Goal: Answer question/provide support: Share knowledge or assist other users

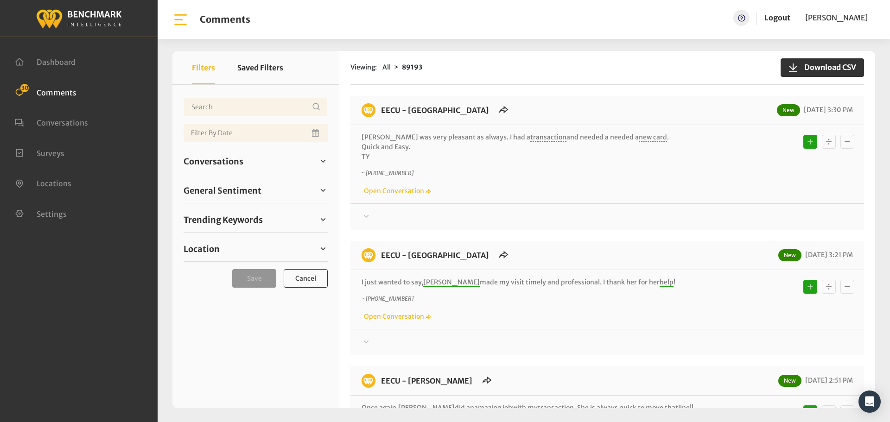
click at [219, 149] on div "Conversations Open 31 Resolved 88756 6881" at bounding box center [256, 161] width 144 height 25
click at [216, 164] on span "Conversations" at bounding box center [214, 161] width 60 height 13
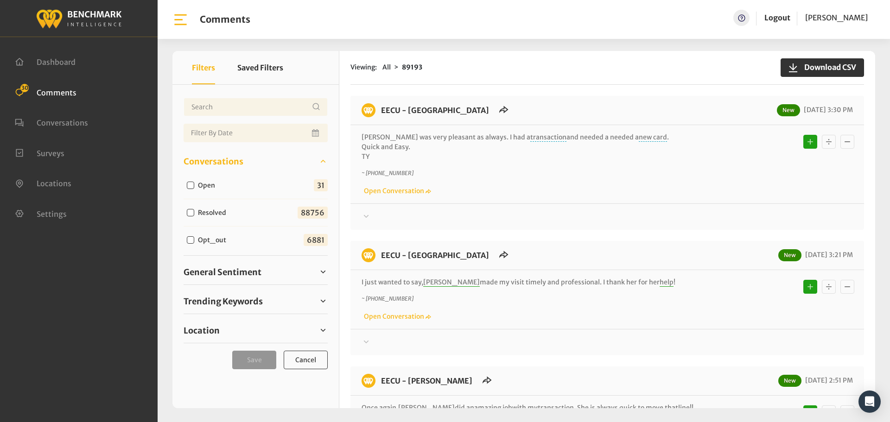
click at [209, 185] on label "Open" at bounding box center [209, 186] width 28 height 10
click at [199, 182] on label "Open" at bounding box center [209, 186] width 28 height 10
click at [194, 182] on input "Open" at bounding box center [190, 185] width 7 height 7
checkbox input "true"
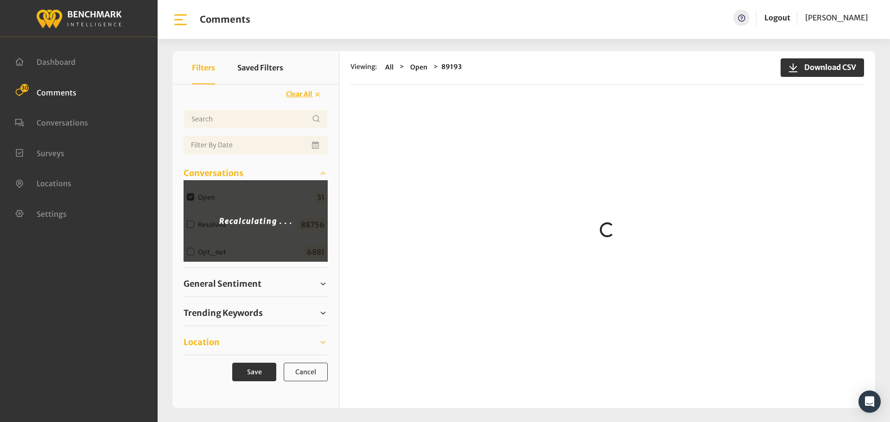
click at [211, 343] on span "Location" at bounding box center [202, 342] width 36 height 13
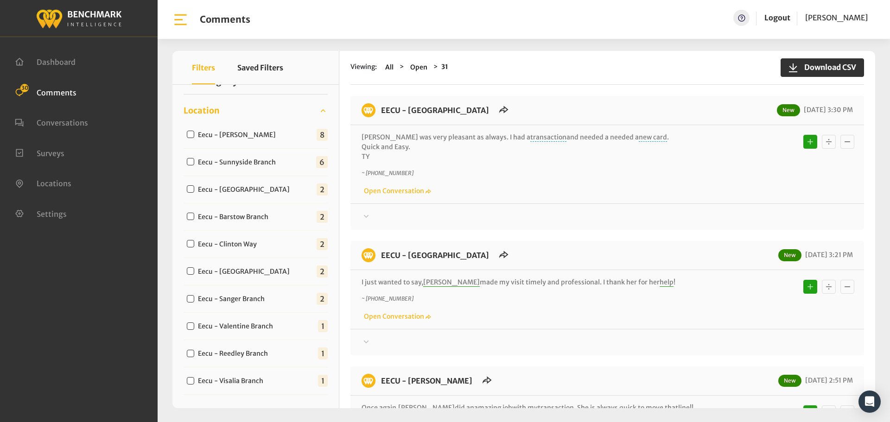
scroll to position [139, 0]
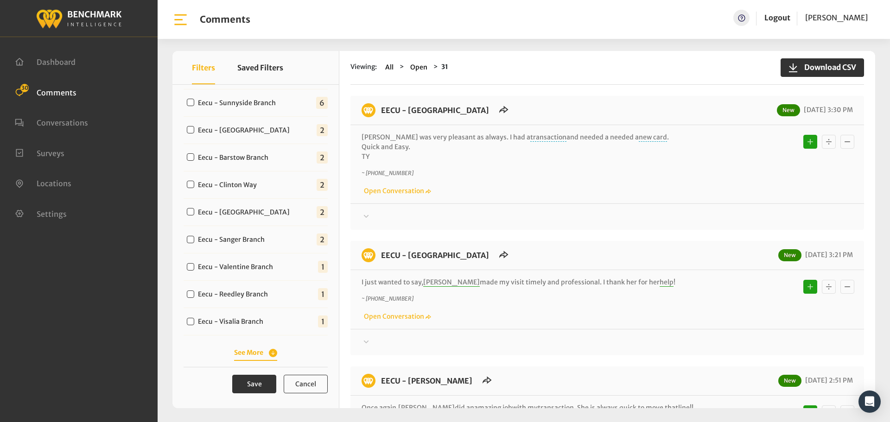
click at [264, 354] on button "See More" at bounding box center [255, 353] width 43 height 10
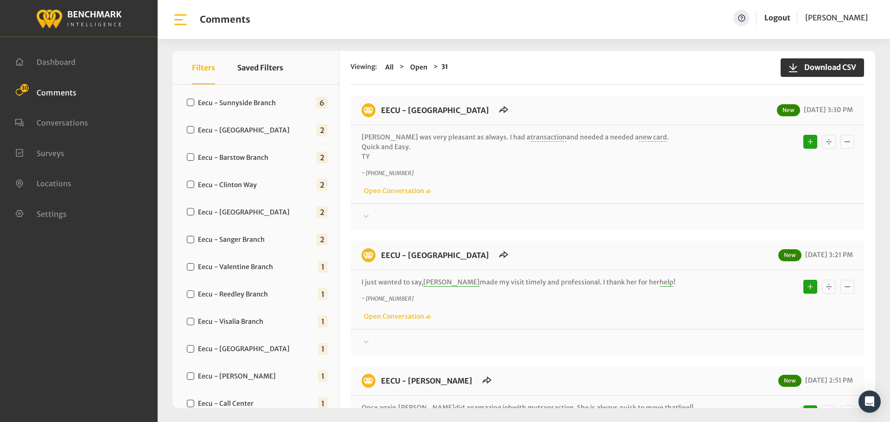
scroll to position [430, 0]
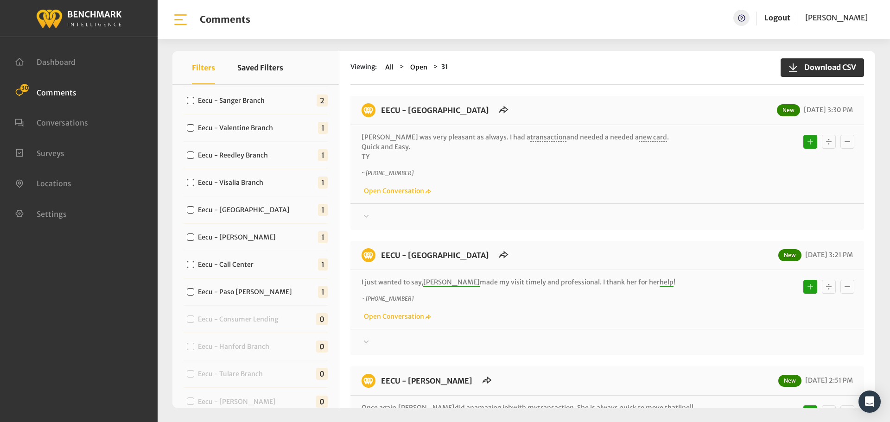
click at [228, 296] on label "Eecu - Paso [PERSON_NAME]" at bounding box center [247, 292] width 105 height 10
click at [194, 296] on input "Eecu - Paso [PERSON_NAME]" at bounding box center [190, 291] width 7 height 7
checkbox input "true"
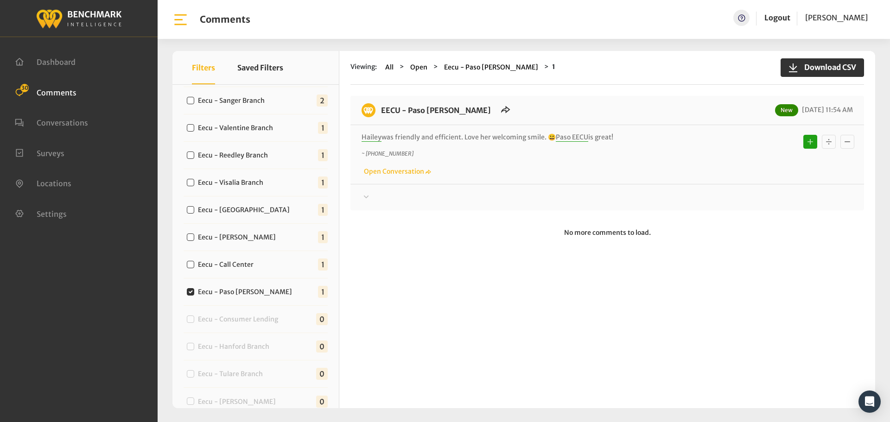
drag, startPoint x: 621, startPoint y: 139, endPoint x: 379, endPoint y: 112, distance: 243.8
click at [379, 112] on div "EECU - Paso [PERSON_NAME] New [DATE] 11:54 AM Hailey was friendly and efficient…" at bounding box center [606, 153] width 513 height 114
copy div "EECU - Paso [PERSON_NAME] New [DATE] 11:54 AM Hailey was friendly and efficient…"
click at [775, 197] on div at bounding box center [606, 197] width 491 height 11
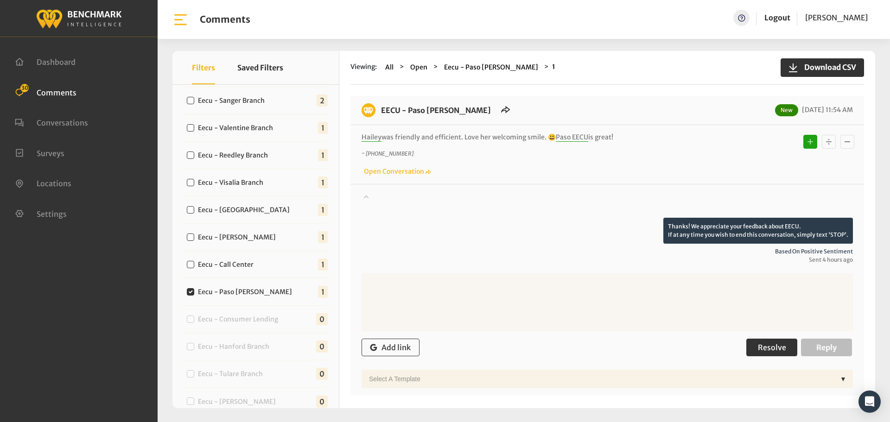
click at [748, 354] on button "Resolve" at bounding box center [771, 348] width 51 height 18
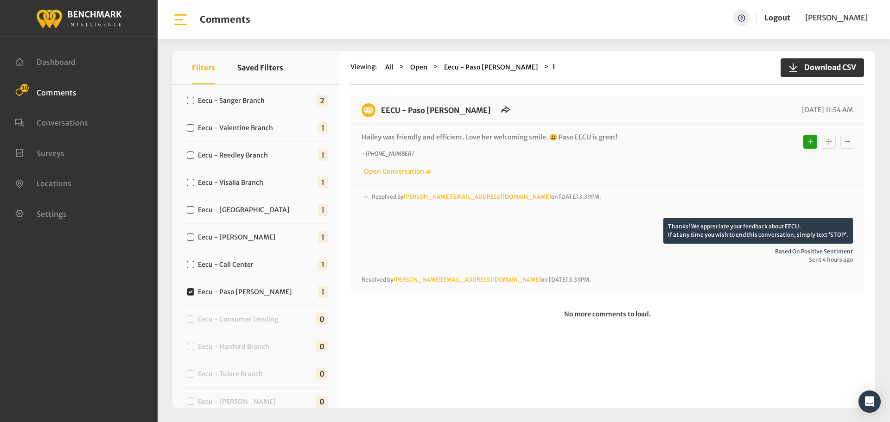
click at [245, 264] on label "Eecu - Call Center" at bounding box center [228, 265] width 66 height 10
click at [194, 264] on input "Eecu - Call Center" at bounding box center [190, 264] width 7 height 7
checkbox input "true"
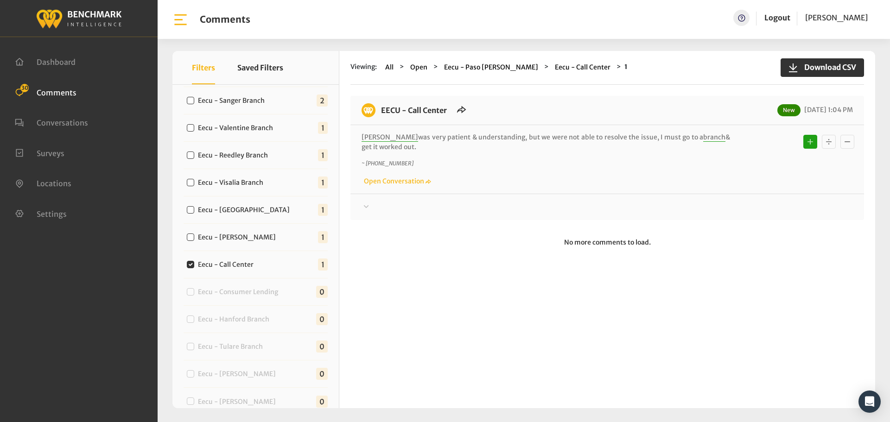
click at [429, 207] on div at bounding box center [606, 207] width 491 height 11
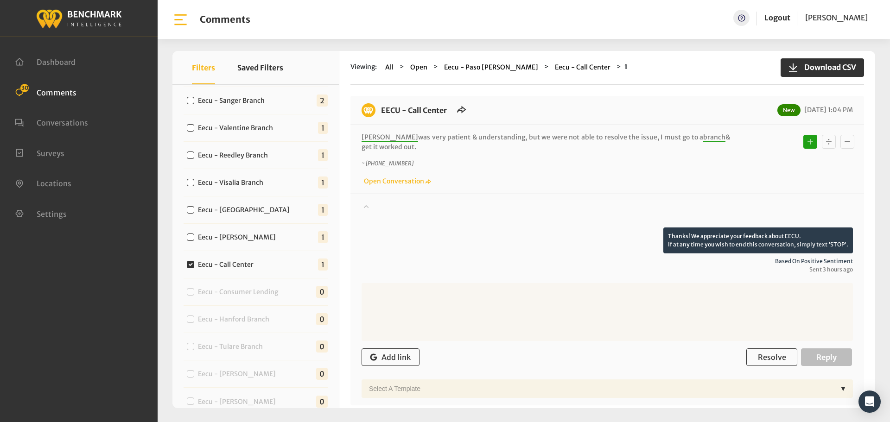
drag, startPoint x: 471, startPoint y: 213, endPoint x: 459, endPoint y: 196, distance: 20.6
click at [471, 212] on div at bounding box center [606, 215] width 491 height 26
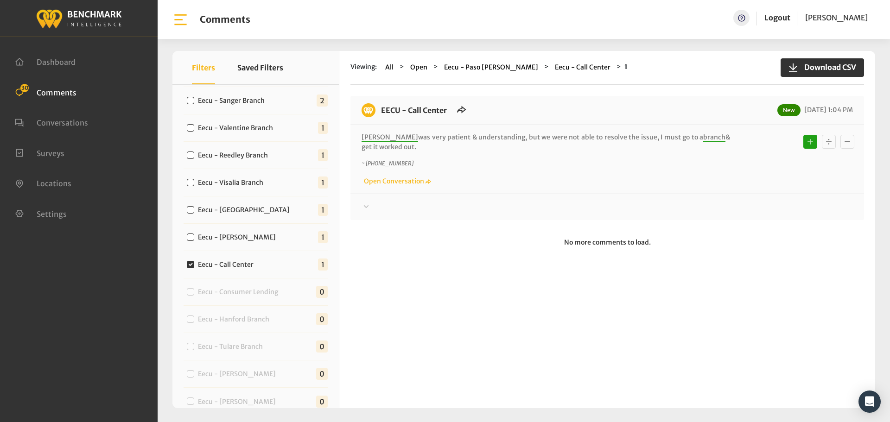
drag, startPoint x: 407, startPoint y: 151, endPoint x: 375, endPoint y: 114, distance: 49.0
click at [375, 114] on div "EECU - Call Center New [DATE] 1:04 PM [PERSON_NAME] was very patient & understa…" at bounding box center [606, 158] width 513 height 124
copy div "EECU - Call Center New [DATE] 1:04 PM [PERSON_NAME] was very patient & understa…"
click at [742, 202] on div at bounding box center [606, 207] width 491 height 11
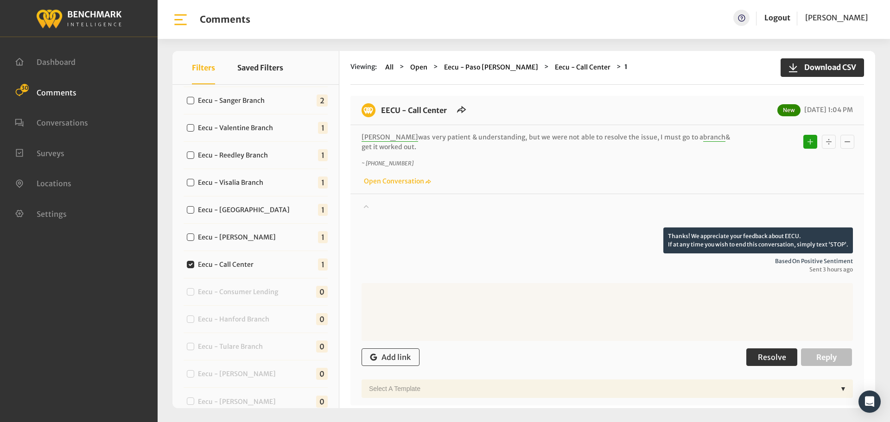
click at [767, 358] on span "Resolve" at bounding box center [772, 357] width 28 height 9
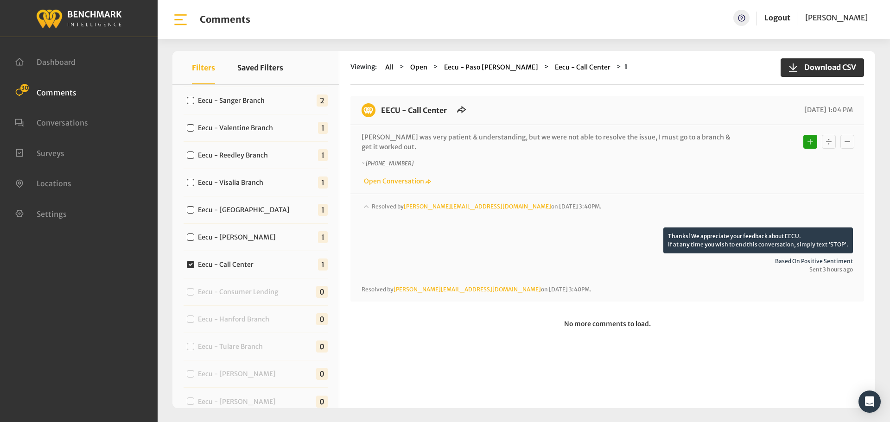
click at [217, 242] on label "Eecu - [PERSON_NAME]" at bounding box center [239, 238] width 89 height 10
click at [194, 241] on input "Eecu - [PERSON_NAME]" at bounding box center [190, 237] width 7 height 7
checkbox input "true"
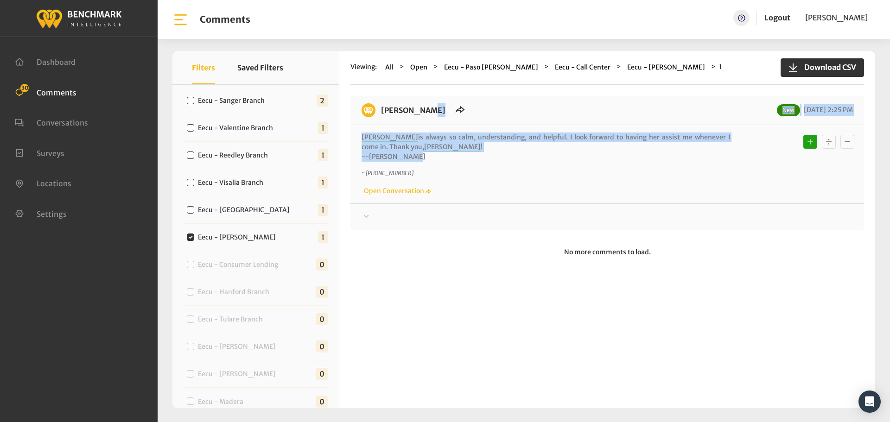
drag, startPoint x: 411, startPoint y: 157, endPoint x: 381, endPoint y: 117, distance: 50.3
click at [381, 117] on div "[PERSON_NAME] New [DATE] 2:25 PM [PERSON_NAME] is always so calm, understanding…" at bounding box center [606, 163] width 513 height 134
copy div "EECU - [PERSON_NAME] New [DATE] 2:25 PM [PERSON_NAME] is always so calm, unders…"
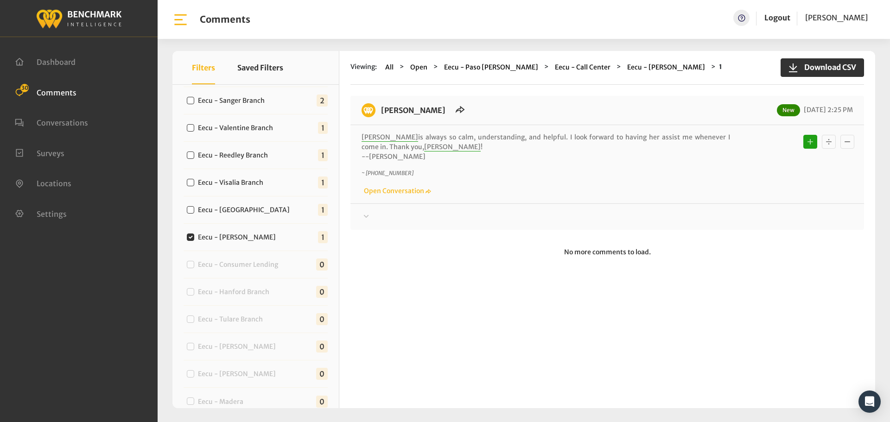
click at [758, 211] on div at bounding box center [606, 216] width 491 height 11
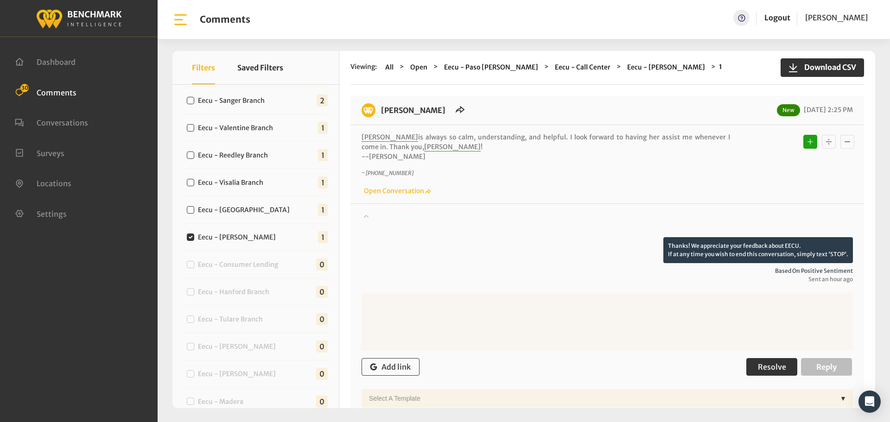
click at [775, 366] on span "Resolve" at bounding box center [772, 366] width 28 height 9
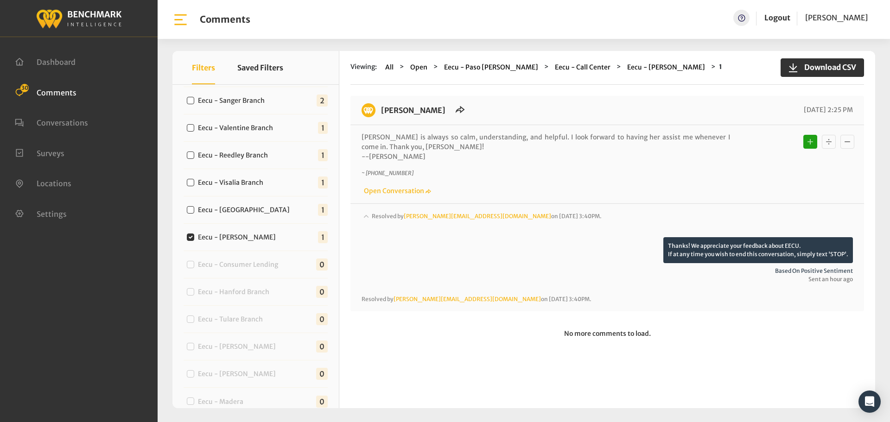
click at [235, 209] on label "Eecu - [GEOGRAPHIC_DATA]" at bounding box center [246, 210] width 102 height 10
click at [194, 209] on input "Eecu - [GEOGRAPHIC_DATA]" at bounding box center [190, 209] width 7 height 7
checkbox input "true"
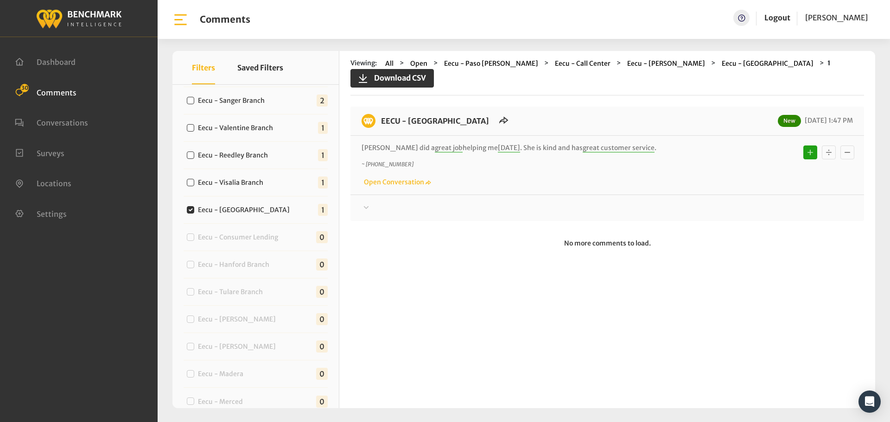
click at [509, 202] on div at bounding box center [606, 207] width 491 height 11
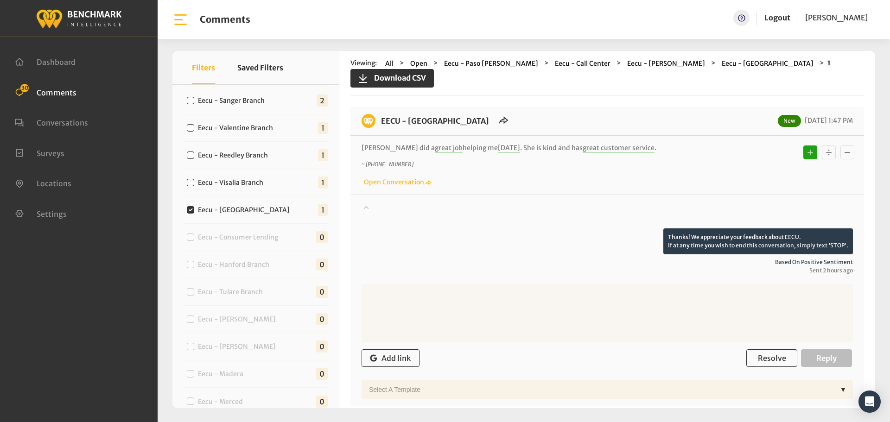
click at [551, 202] on div at bounding box center [606, 215] width 491 height 26
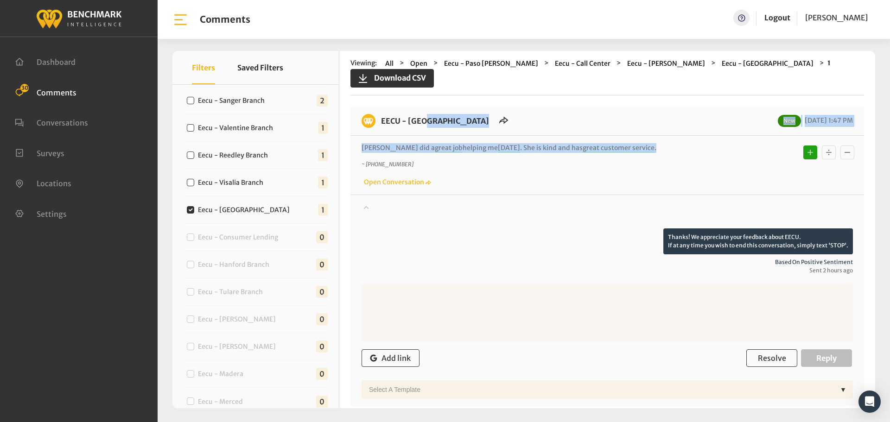
drag, startPoint x: 621, startPoint y: 134, endPoint x: 379, endPoint y: 104, distance: 244.2
click at [379, 107] on div "EECU - [GEOGRAPHIC_DATA] New [DATE] 1:47 PM [PERSON_NAME] did a great job helpi…" at bounding box center [606, 257] width 513 height 300
copy div "EECU - [GEOGRAPHIC_DATA] New [DATE] 1:47 PM [PERSON_NAME] did a great job helpi…"
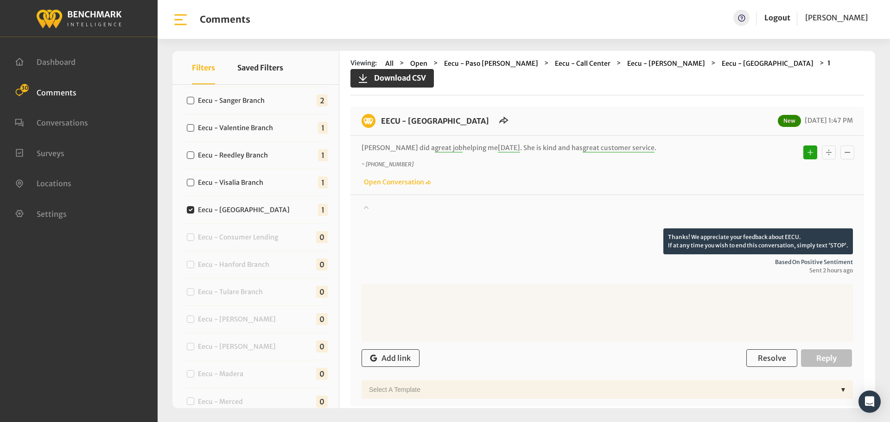
click at [505, 202] on div at bounding box center [606, 215] width 491 height 26
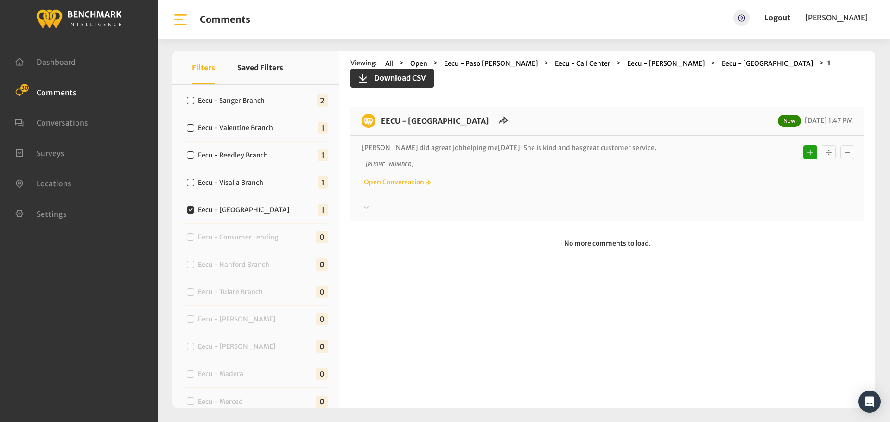
click at [701, 202] on div at bounding box center [606, 207] width 491 height 11
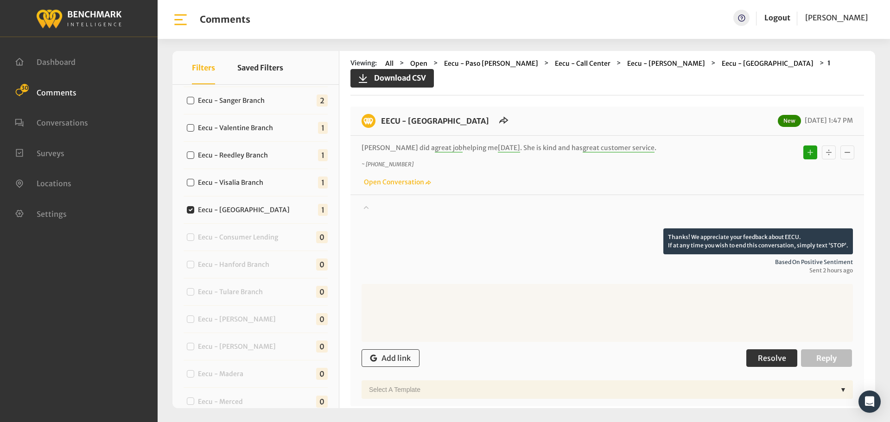
click at [763, 354] on span "Resolve" at bounding box center [772, 358] width 28 height 9
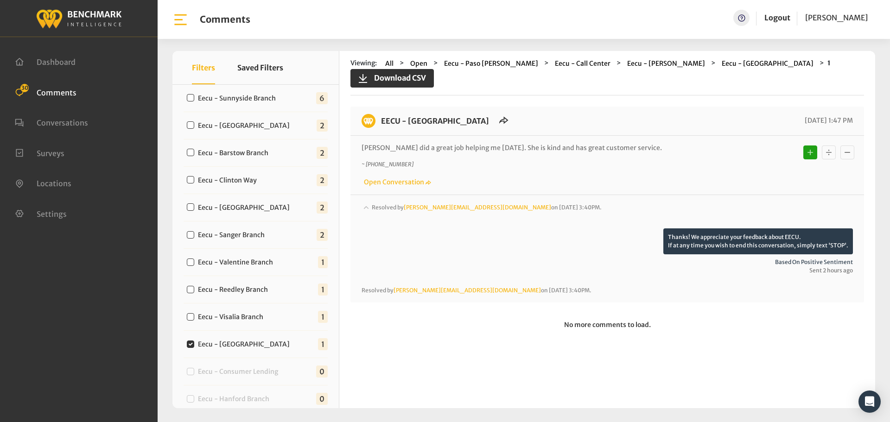
scroll to position [291, 0]
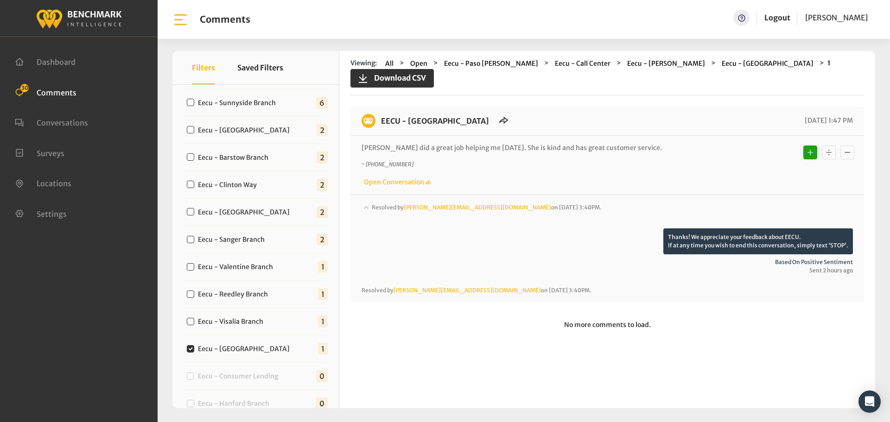
click at [256, 323] on label "Eecu - Visalia Branch" at bounding box center [233, 322] width 76 height 10
click at [194, 323] on input "Eecu - Visalia Branch" at bounding box center [190, 321] width 7 height 7
checkbox input "true"
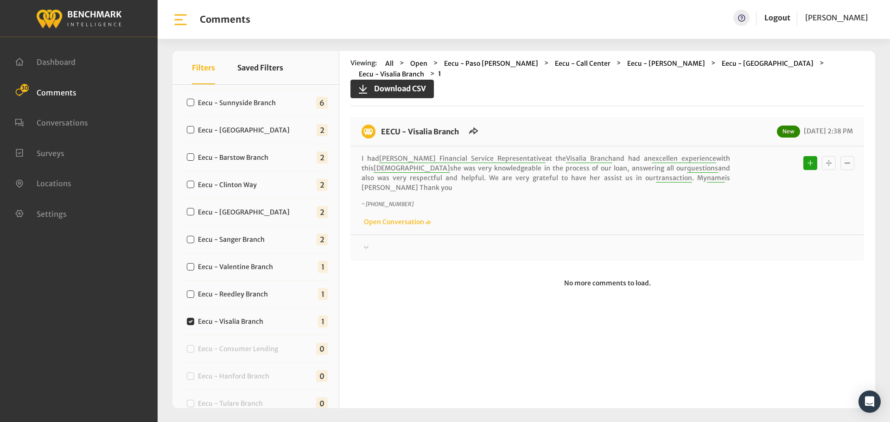
click at [417, 242] on div at bounding box center [606, 247] width 491 height 11
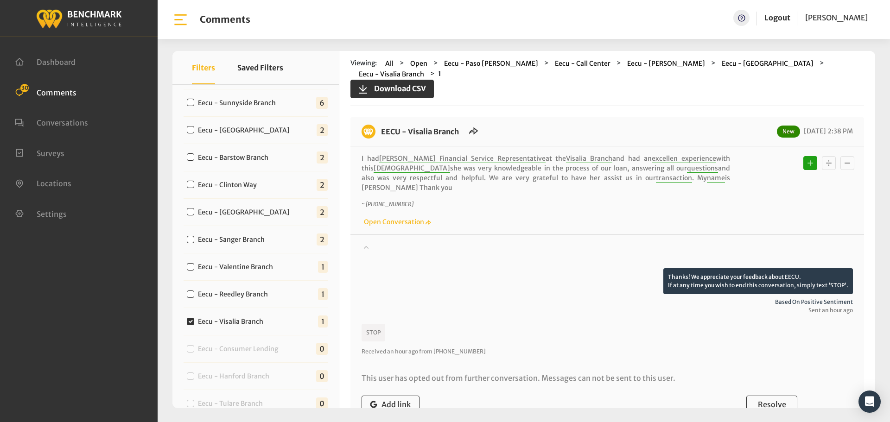
click at [454, 242] on div at bounding box center [606, 255] width 491 height 26
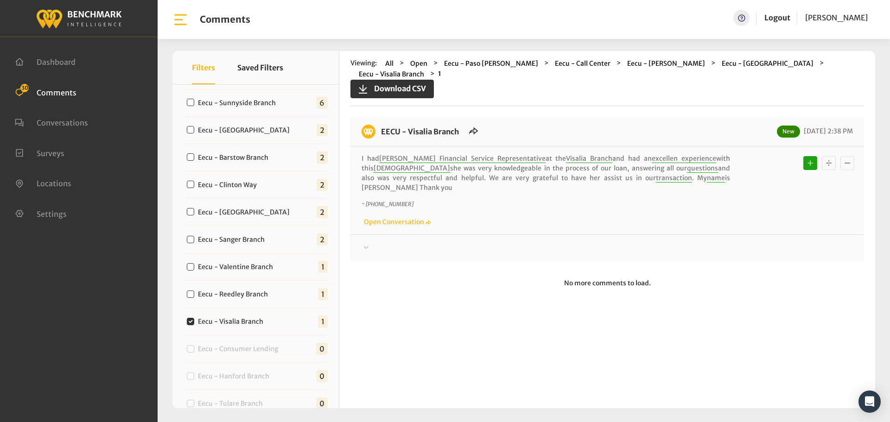
drag, startPoint x: 655, startPoint y: 166, endPoint x: 380, endPoint y: 124, distance: 278.5
click at [380, 124] on div "EECU - Visalia Branch New [DATE] 2:38 PM I had [PERSON_NAME] Financial Service …" at bounding box center [606, 189] width 513 height 144
copy div "EECU - Visalia Branch New [DATE] 2:38 PM I had [PERSON_NAME] Financial Service …"
click at [739, 242] on div at bounding box center [606, 247] width 491 height 11
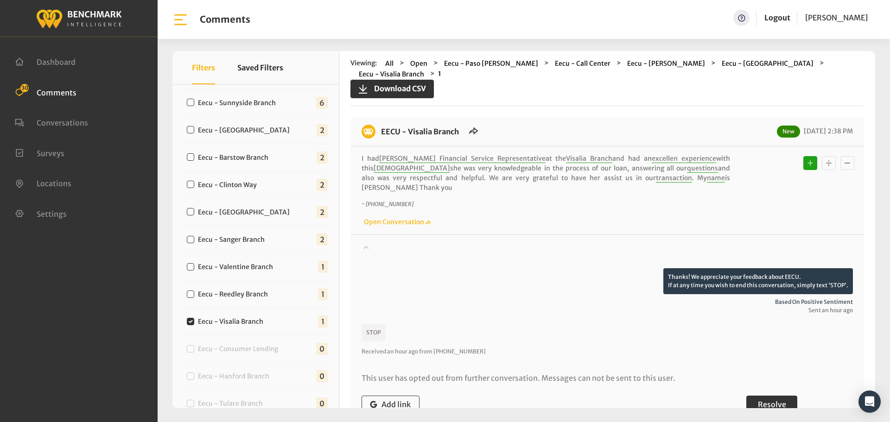
click at [769, 400] on span "Resolve" at bounding box center [772, 404] width 28 height 9
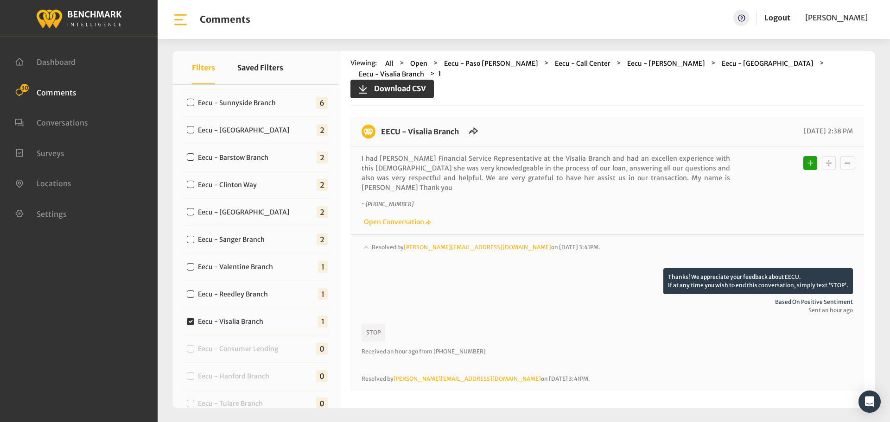
click at [260, 295] on label "Eecu - Reedley Branch" at bounding box center [235, 295] width 81 height 10
click at [194, 295] on input "Eecu - Reedley Branch" at bounding box center [190, 294] width 7 height 7
checkbox input "true"
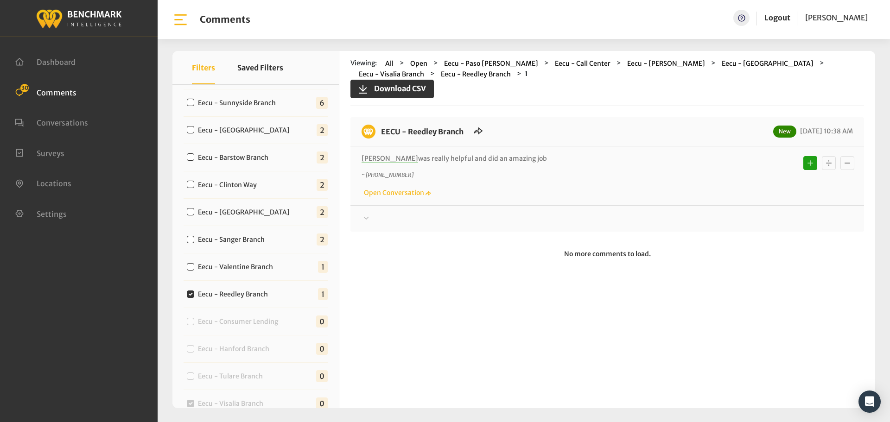
click at [425, 224] on div at bounding box center [606, 218] width 491 height 11
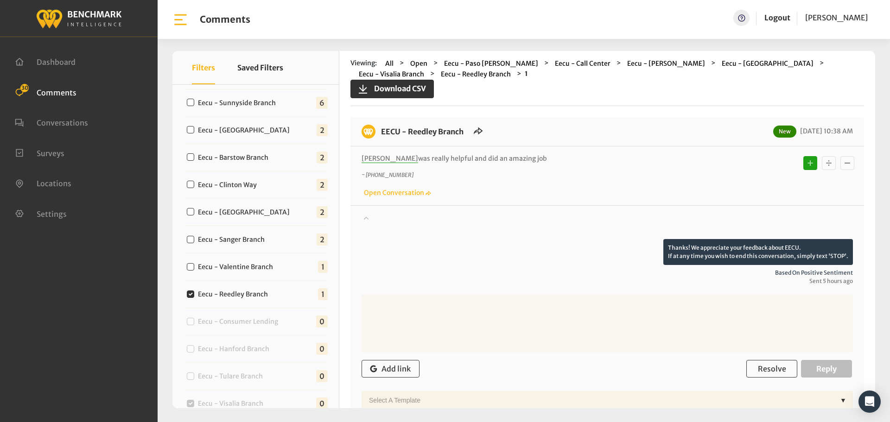
click at [463, 219] on div at bounding box center [606, 226] width 491 height 26
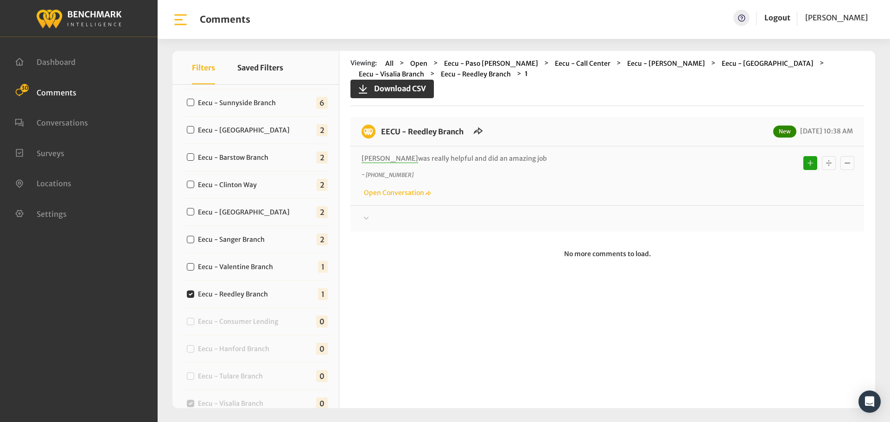
drag, startPoint x: 513, startPoint y: 156, endPoint x: 380, endPoint y: 135, distance: 135.5
click at [380, 135] on div "EECU - Reedley Branch New [DATE] 10:38 AM [PERSON_NAME] was really helpful and …" at bounding box center [606, 174] width 513 height 114
copy div "EECU - Reedley Branch New [DATE] 10:38 AM [PERSON_NAME] was really helpful and …"
click at [674, 208] on div "Thanks! We appreciate your feedback about EECU. If at any time you wish to end …" at bounding box center [606, 214] width 513 height 19
click at [676, 221] on div at bounding box center [606, 218] width 491 height 11
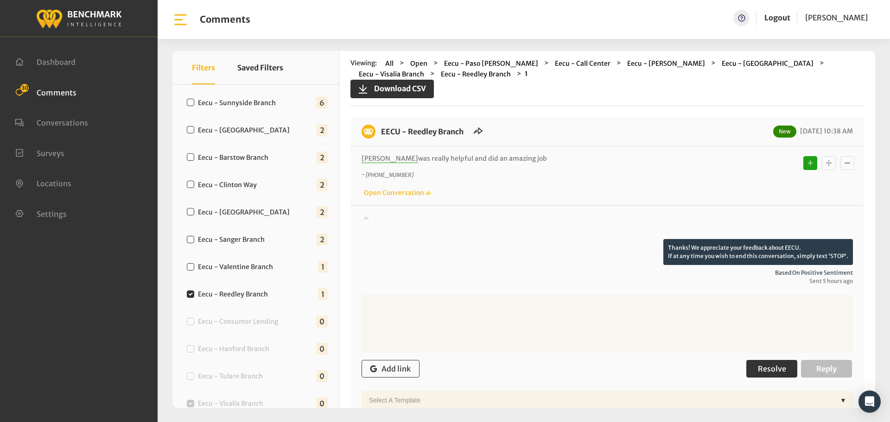
click at [749, 367] on button "Resolve" at bounding box center [771, 369] width 51 height 18
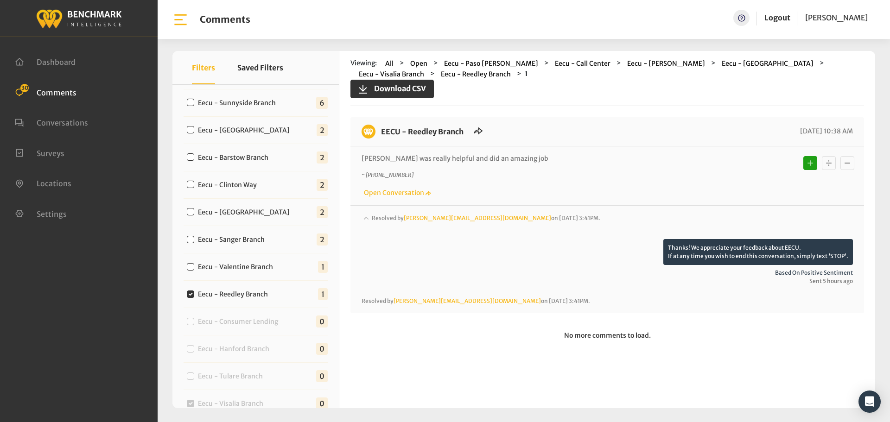
click at [271, 266] on label "Eecu - Valentine Branch" at bounding box center [238, 267] width 86 height 10
click at [194, 266] on input "Eecu - Valentine Branch" at bounding box center [190, 266] width 7 height 7
checkbox input "true"
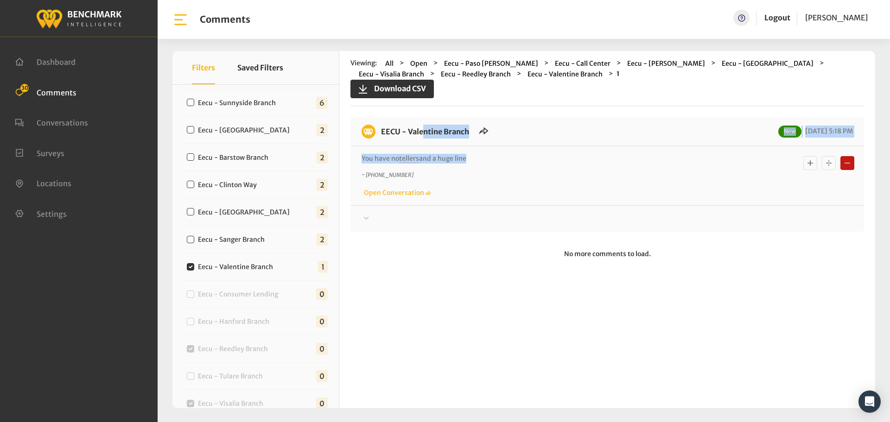
drag, startPoint x: 463, startPoint y: 159, endPoint x: 382, endPoint y: 136, distance: 84.8
click at [382, 136] on div "EECU - Valentine Branch New [DATE] 5:18 PM You have no tellers and a huge line …" at bounding box center [606, 174] width 513 height 114
click at [414, 152] on div "You have no tellers and a huge line ~ [PHONE_NUMBER] Open Conversation" at bounding box center [606, 175] width 513 height 59
drag, startPoint x: 504, startPoint y: 161, endPoint x: 403, endPoint y: 152, distance: 101.4
click at [403, 152] on div "You have no tellers and a huge line ~ [PHONE_NUMBER] Open Conversation" at bounding box center [606, 175] width 513 height 59
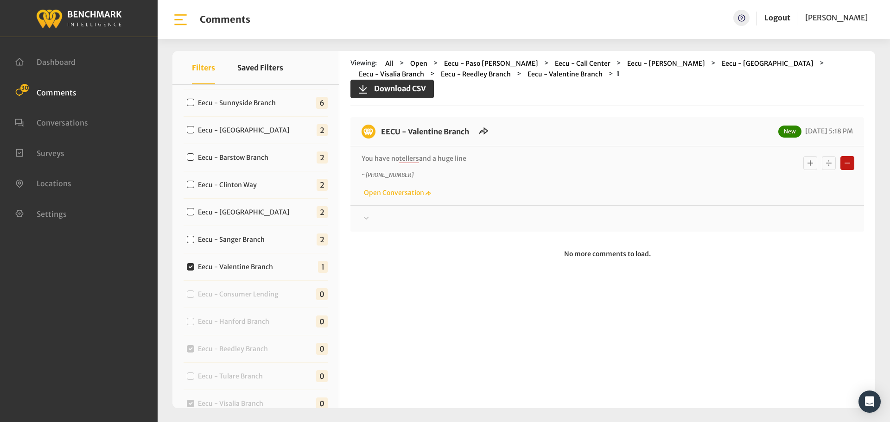
drag, startPoint x: 477, startPoint y: 219, endPoint x: 513, endPoint y: 237, distance: 40.4
click at [478, 219] on div at bounding box center [606, 218] width 491 height 11
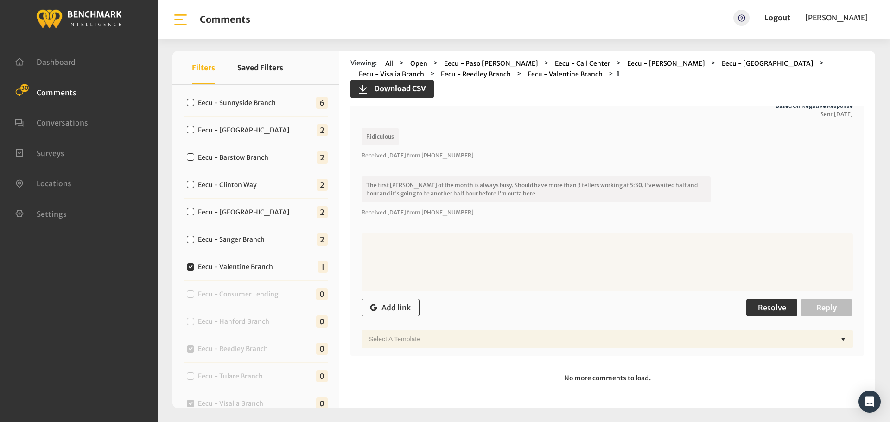
click at [762, 312] on span "Resolve" at bounding box center [772, 307] width 28 height 9
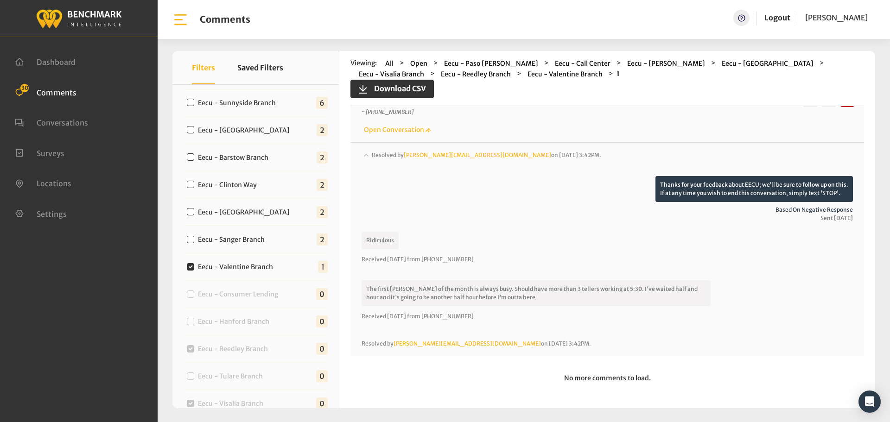
scroll to position [63, 0]
click at [255, 242] on label "Eecu - Sanger Branch" at bounding box center [233, 240] width 77 height 10
click at [194, 242] on input "Eecu - Sanger Branch" at bounding box center [190, 239] width 7 height 7
checkbox input "true"
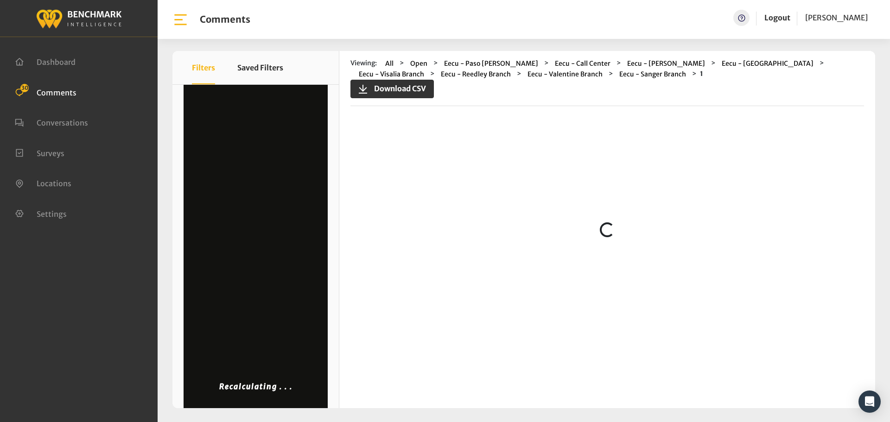
scroll to position [0, 0]
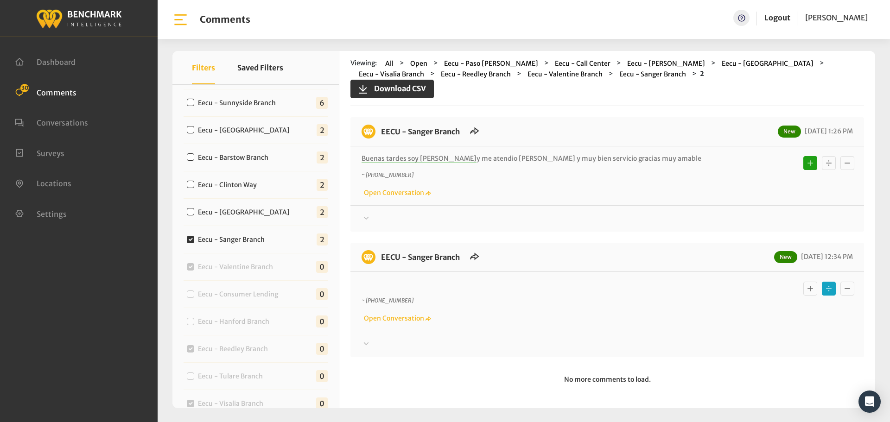
click at [488, 338] on div "Your comment about EECU is greatly appreciated! If at any time you wish to end …" at bounding box center [606, 340] width 513 height 19
click at [500, 344] on div at bounding box center [606, 344] width 491 height 11
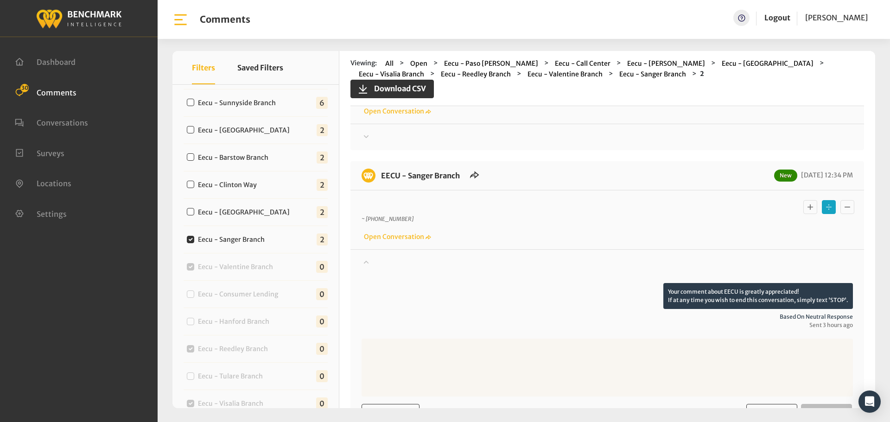
scroll to position [179, 0]
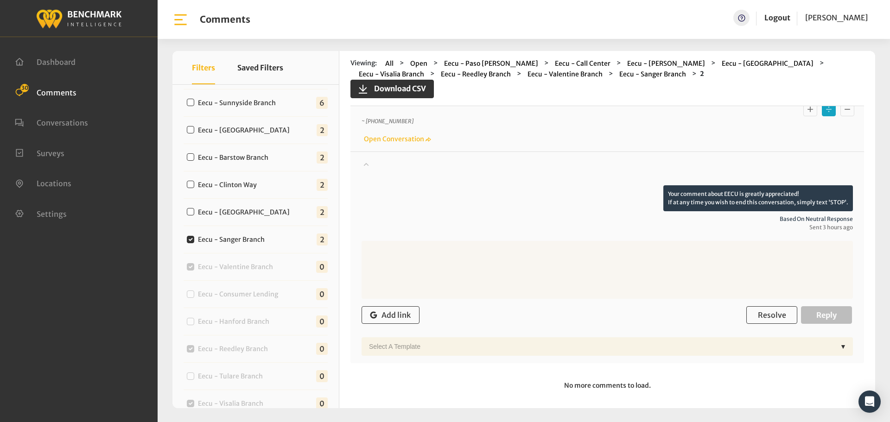
click at [742, 316] on div "Add link Resolve Reply" at bounding box center [606, 315] width 491 height 27
click at [779, 310] on span "Resolve" at bounding box center [772, 314] width 28 height 9
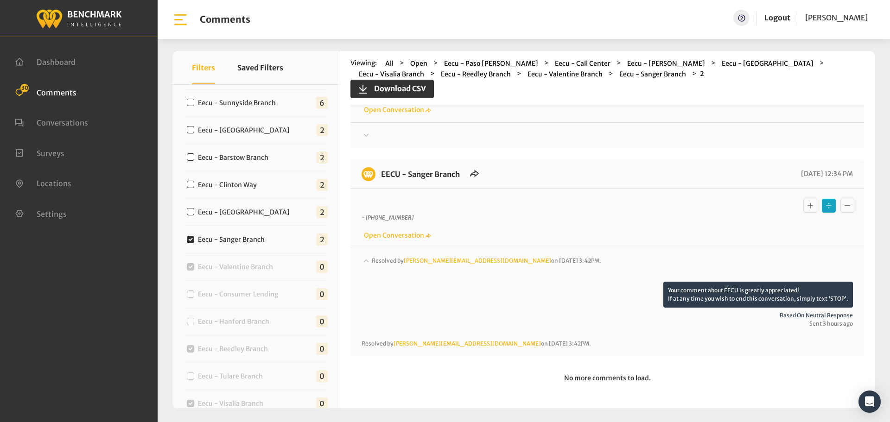
scroll to position [0, 0]
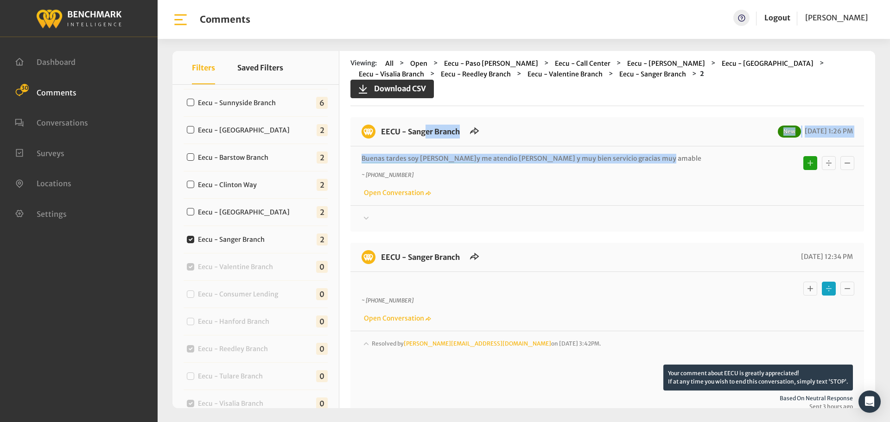
drag, startPoint x: 624, startPoint y: 155, endPoint x: 379, endPoint y: 133, distance: 245.7
click at [379, 133] on div "EECU - Sanger Branch New [DATE] 1:26 PM [PERSON_NAME] tardes soy [PERSON_NAME] …" at bounding box center [606, 174] width 513 height 114
copy div "EECU - Sanger Branch New [DATE] 1:26 PM Buenas tardes soy [PERSON_NAME] y me at…"
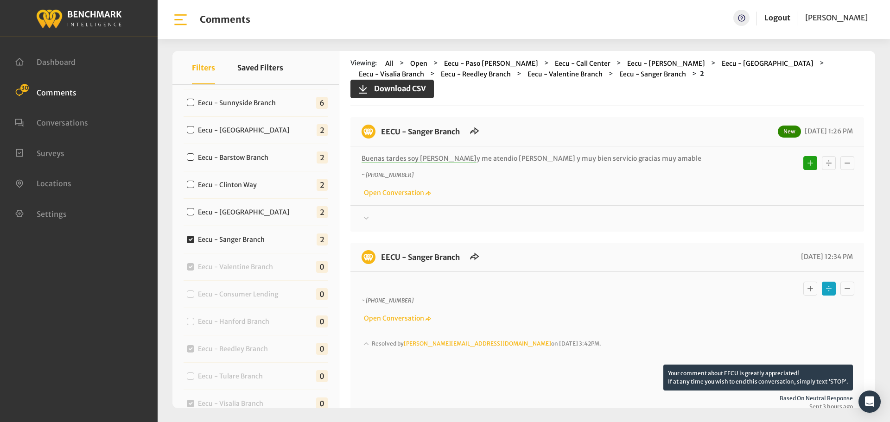
click at [513, 199] on div "Buenas tardes soy [PERSON_NAME] y me atendio [PERSON_NAME] y muy bien servicio …" at bounding box center [606, 175] width 513 height 59
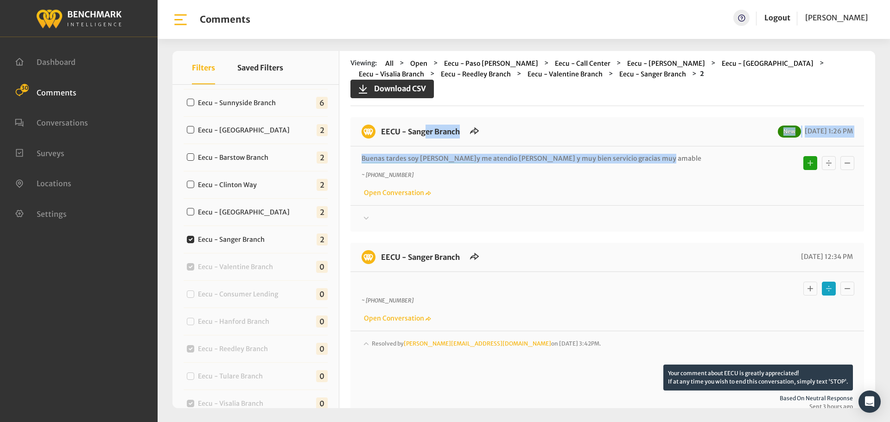
drag, startPoint x: 623, startPoint y: 158, endPoint x: 377, endPoint y: 129, distance: 247.8
click at [377, 129] on div "EECU - Sanger Branch New [DATE] 1:26 PM [PERSON_NAME] tardes soy [PERSON_NAME] …" at bounding box center [606, 174] width 513 height 114
copy div "EECU - Sanger Branch New [DATE] 1:26 PM Buenas tardes soy [PERSON_NAME] y me at…"
click at [721, 223] on div at bounding box center [606, 218] width 491 height 11
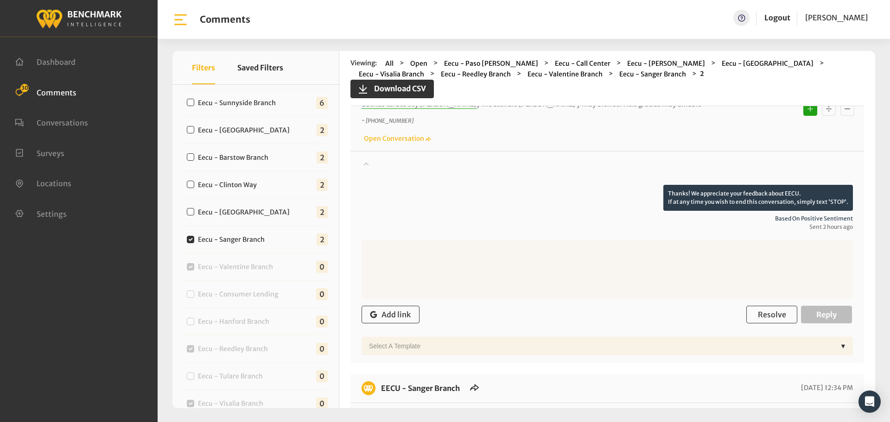
scroll to position [139, 0]
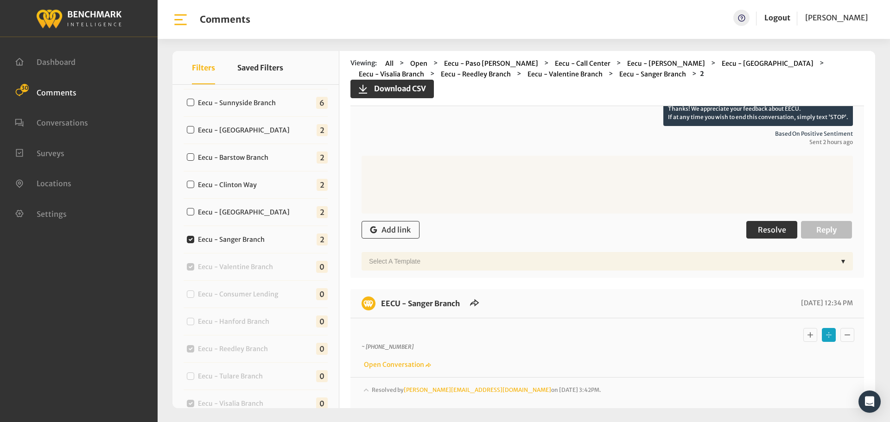
click at [760, 236] on button "Resolve" at bounding box center [771, 230] width 51 height 18
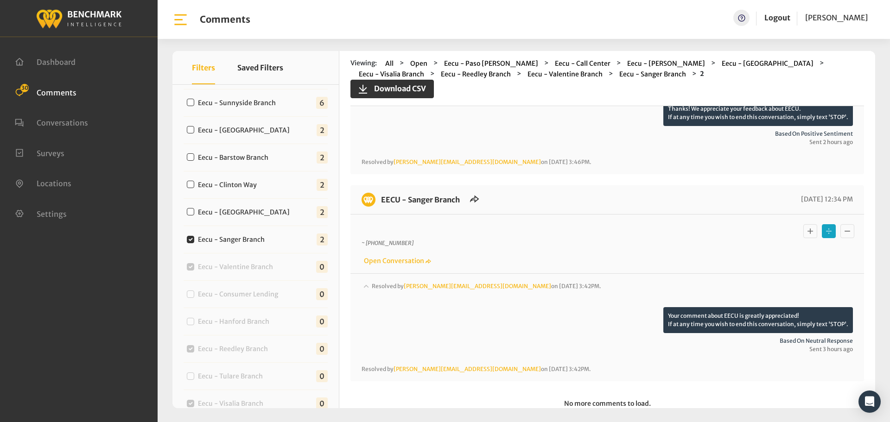
click at [228, 209] on label "Eecu - [GEOGRAPHIC_DATA]" at bounding box center [246, 213] width 102 height 10
click at [194, 209] on input "Eecu - [GEOGRAPHIC_DATA]" at bounding box center [190, 211] width 7 height 7
checkbox input "true"
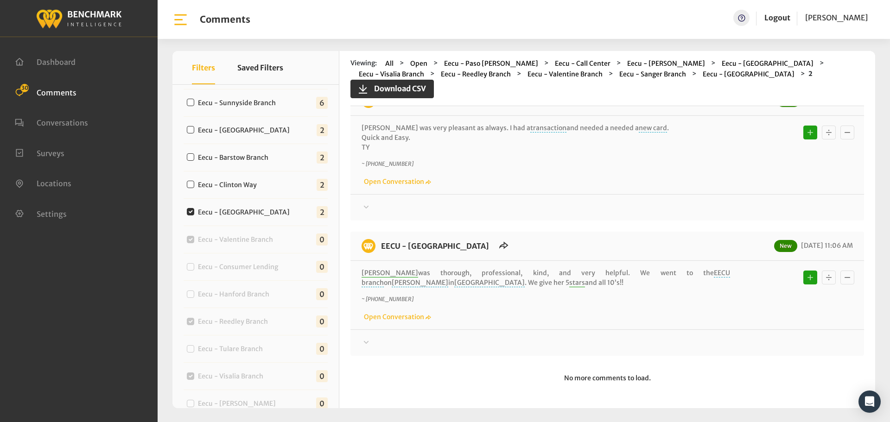
scroll to position [0, 0]
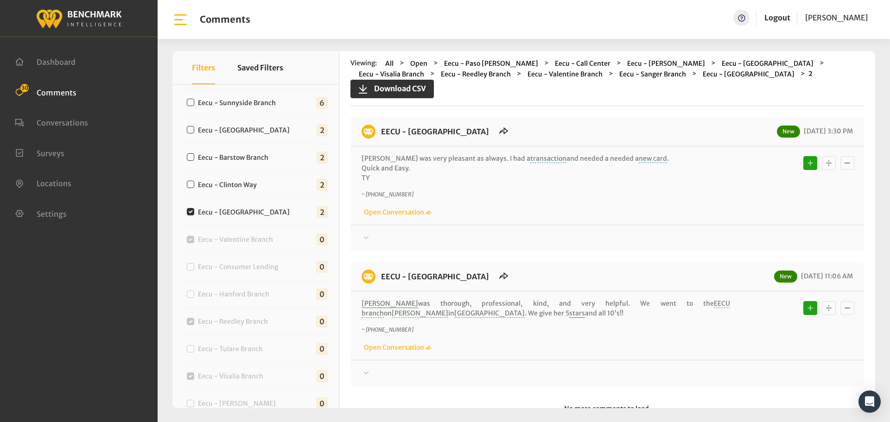
drag, startPoint x: 429, startPoint y: 281, endPoint x: 380, endPoint y: 119, distance: 169.2
click at [380, 119] on div "EECU - [GEOGRAPHIC_DATA] New [DATE] 3:30 PM [PERSON_NAME] was very pleasant as …" at bounding box center [606, 251] width 513 height 269
copy div "EECU - [GEOGRAPHIC_DATA] New [DATE] 3:30 PM [PERSON_NAME] was very pleasant as …"
click at [714, 237] on div at bounding box center [606, 238] width 491 height 11
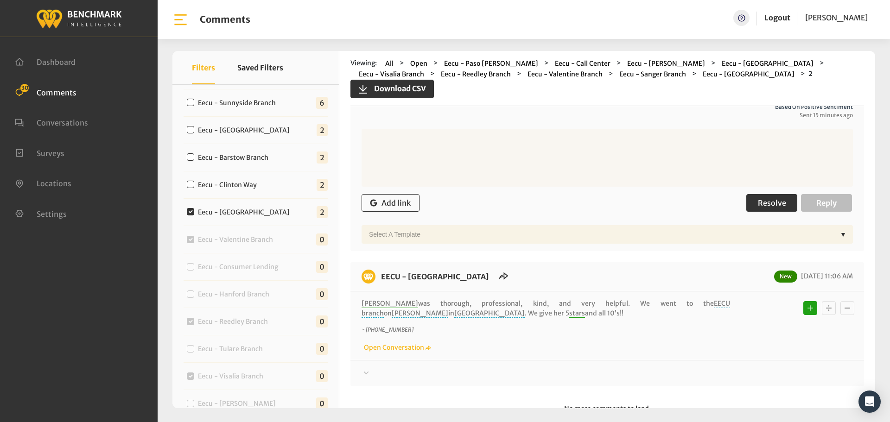
click at [761, 208] on span "Resolve" at bounding box center [772, 202] width 28 height 9
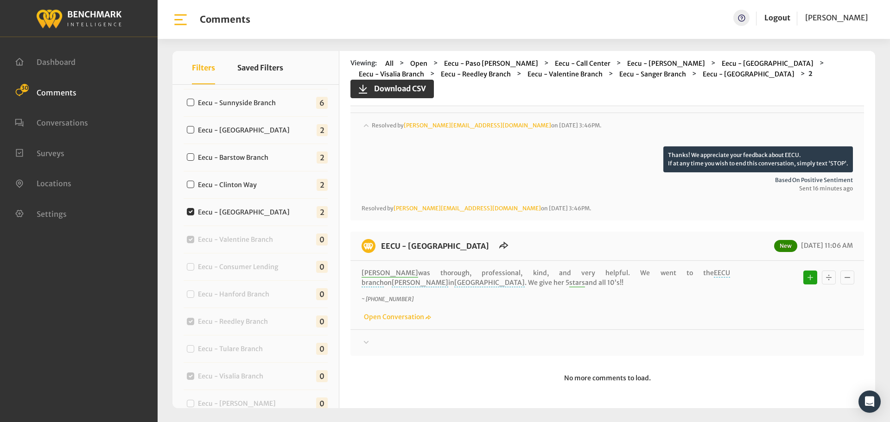
click at [730, 338] on div at bounding box center [606, 342] width 491 height 11
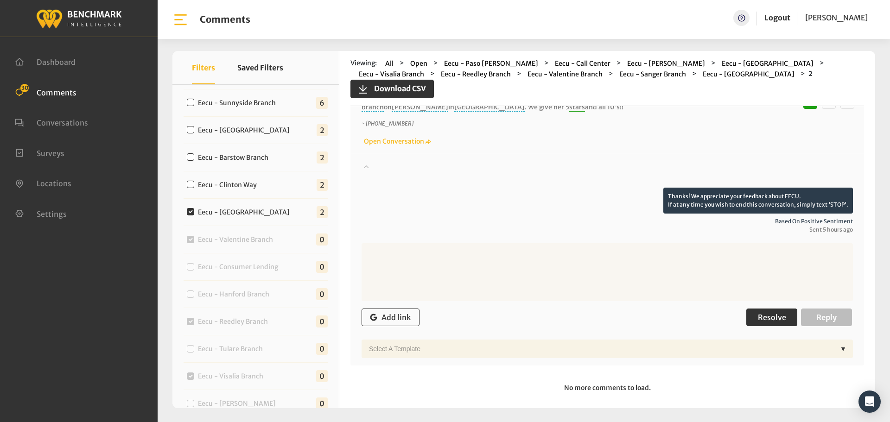
click at [750, 318] on button "Resolve" at bounding box center [771, 318] width 51 height 18
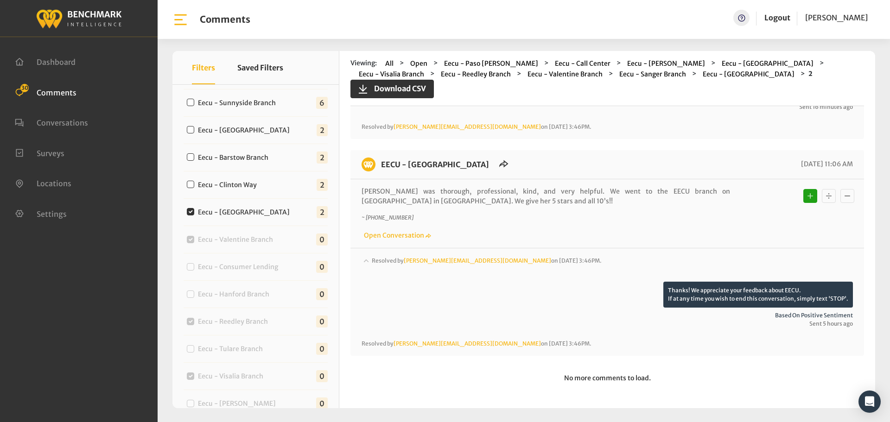
click at [247, 184] on label "Eecu - Clinton Way" at bounding box center [230, 185] width 70 height 10
click at [194, 184] on input "Eecu - Clinton Way" at bounding box center [190, 184] width 7 height 7
checkbox input "true"
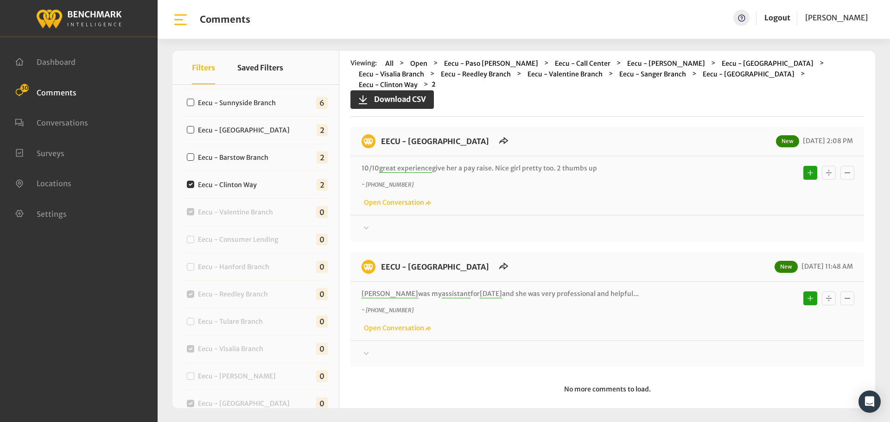
scroll to position [1, 0]
drag, startPoint x: 608, startPoint y: 283, endPoint x: 381, endPoint y: 130, distance: 274.4
click at [381, 130] on div "EECU - [GEOGRAPHIC_DATA] New [DATE] 2:08 PM 10/10 great experience give her a p…" at bounding box center [606, 247] width 513 height 240
copy div "EECU - [GEOGRAPHIC_DATA] New [DATE] 2:08 PM 10/10 great experience give her a p…"
click at [707, 222] on div at bounding box center [606, 227] width 491 height 11
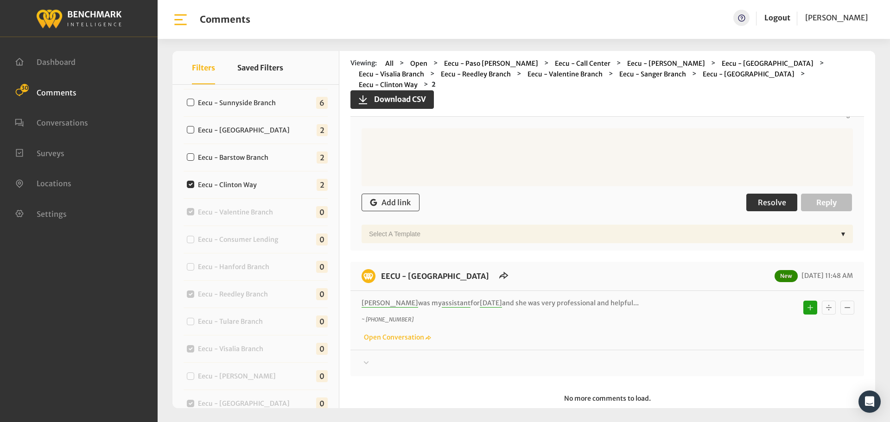
click at [758, 194] on button "Resolve" at bounding box center [771, 203] width 51 height 18
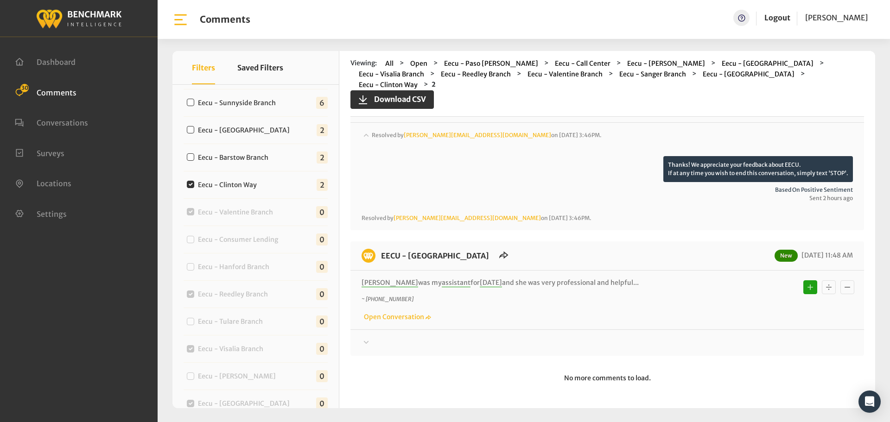
scroll to position [83, 0]
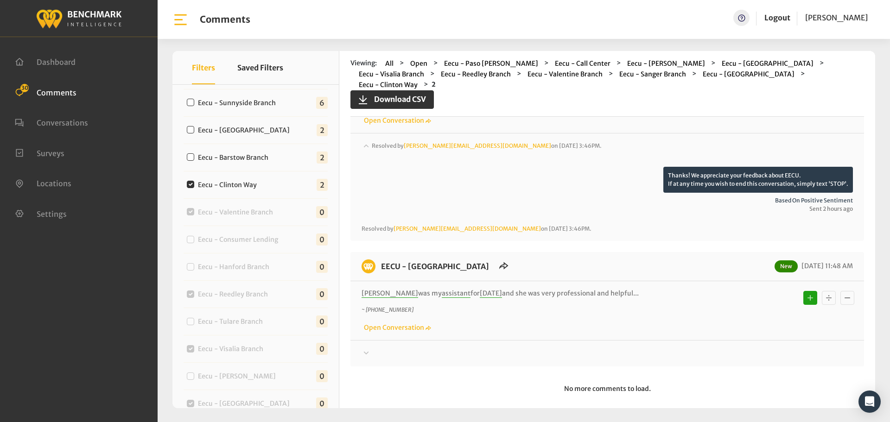
click at [739, 348] on div at bounding box center [606, 353] width 491 height 11
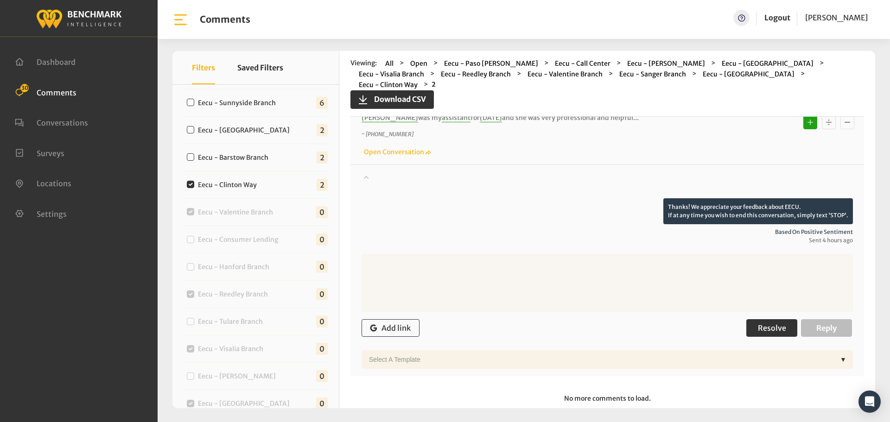
click at [749, 322] on button "Resolve" at bounding box center [771, 328] width 51 height 18
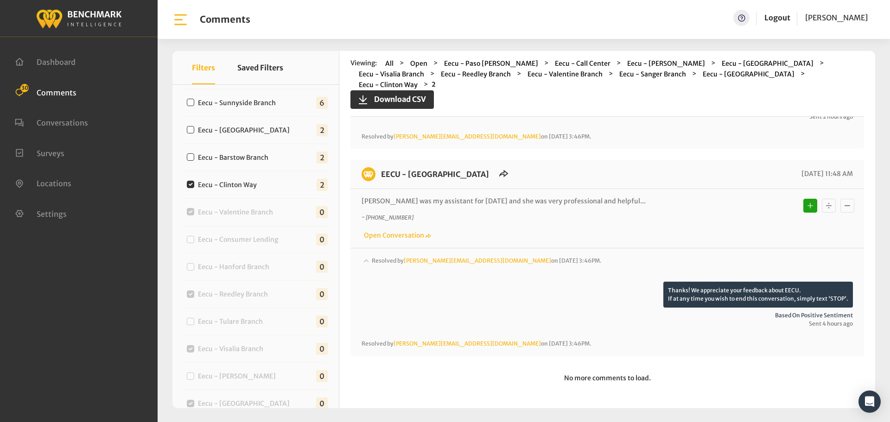
scroll to position [165, 0]
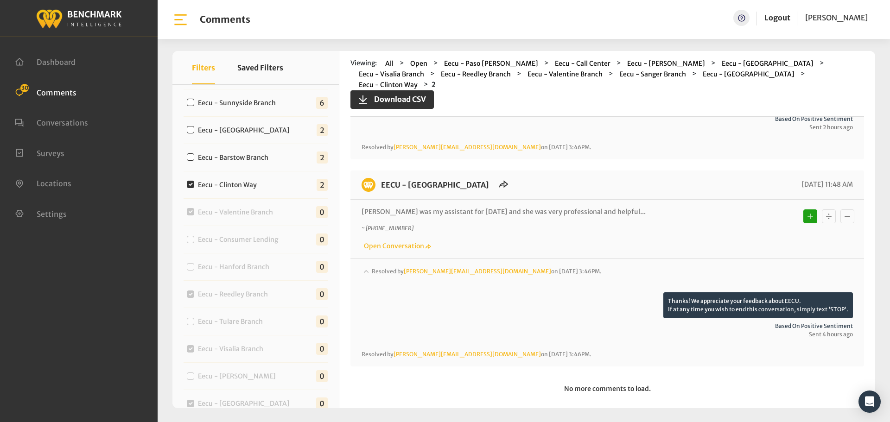
click at [250, 161] on label "Eecu - Barstow Branch" at bounding box center [235, 158] width 81 height 10
click at [194, 161] on input "Eecu - Barstow Branch" at bounding box center [190, 156] width 7 height 7
checkbox input "true"
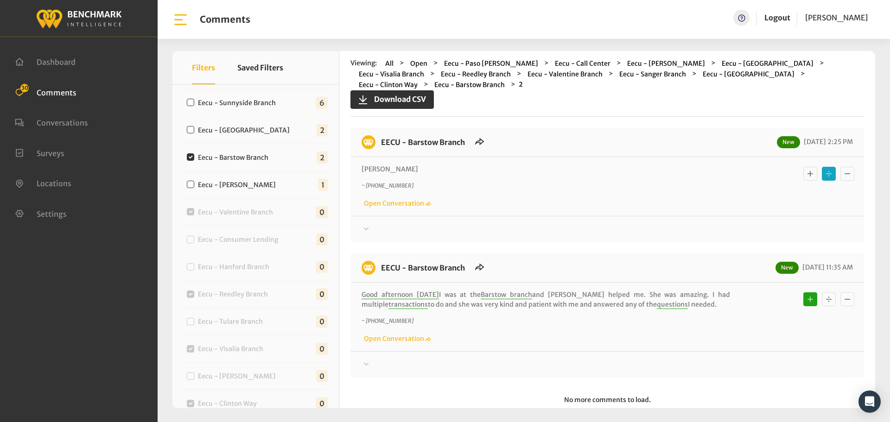
click at [478, 224] on div at bounding box center [606, 229] width 491 height 11
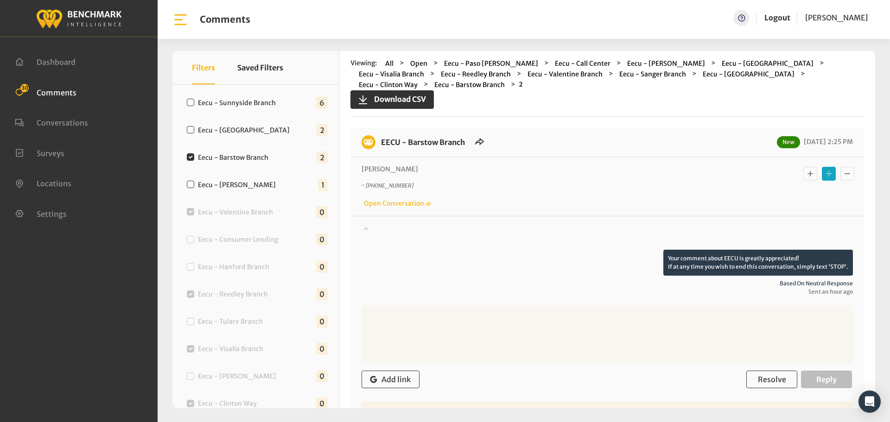
click at [478, 224] on div at bounding box center [606, 237] width 491 height 26
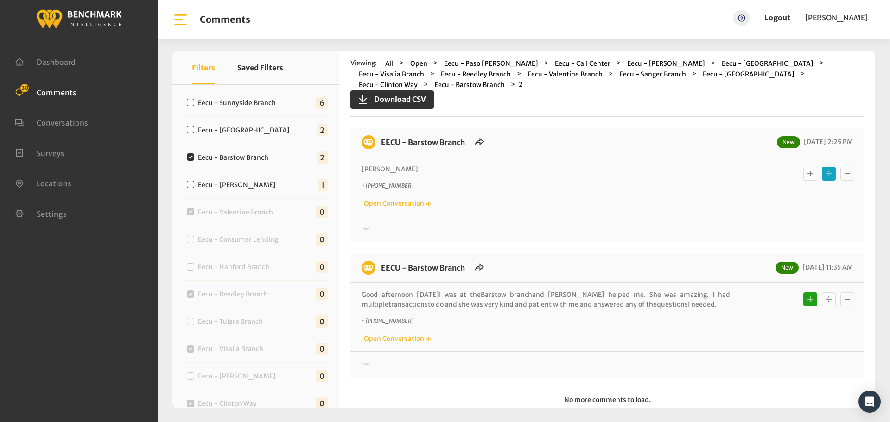
click at [752, 224] on div at bounding box center [606, 229] width 491 height 11
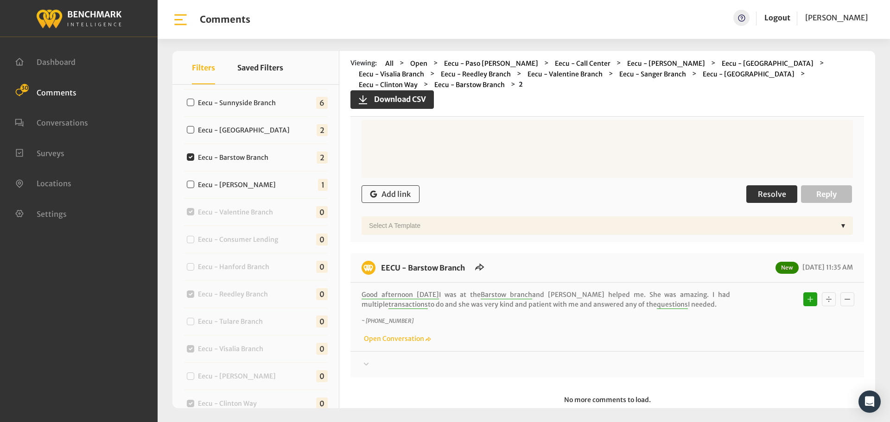
click at [766, 190] on span "Resolve" at bounding box center [772, 194] width 28 height 9
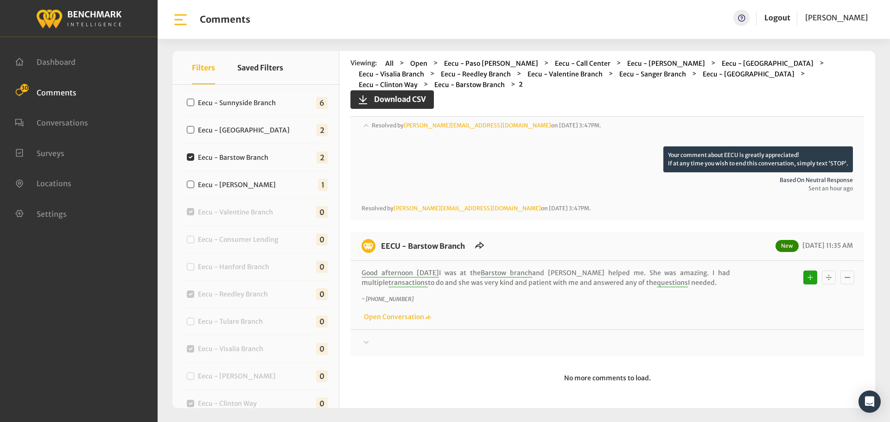
scroll to position [93, 0]
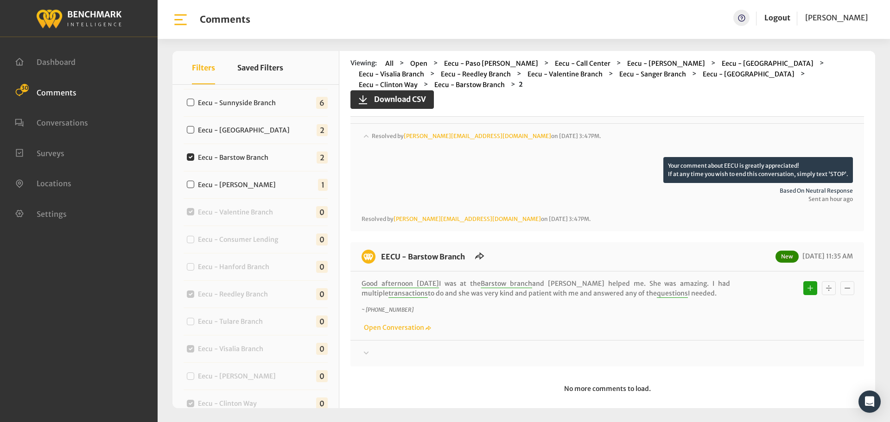
click at [418, 290] on div "Good afternoon [DATE] I was at the [GEOGRAPHIC_DATA] branch and [PERSON_NAME] h…" at bounding box center [606, 306] width 491 height 54
drag, startPoint x: 684, startPoint y: 282, endPoint x: 382, endPoint y: 252, distance: 304.1
click at [382, 252] on div "EECU - Barstow Branch New [DATE] 11:35 AM Good afternoon [DATE] I was at the [G…" at bounding box center [606, 304] width 513 height 124
click at [700, 348] on div at bounding box center [606, 353] width 491 height 11
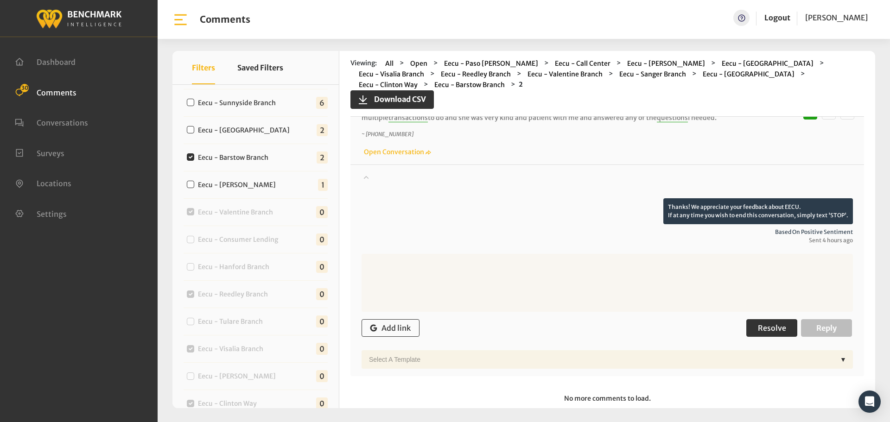
click at [758, 323] on span "Resolve" at bounding box center [772, 327] width 28 height 9
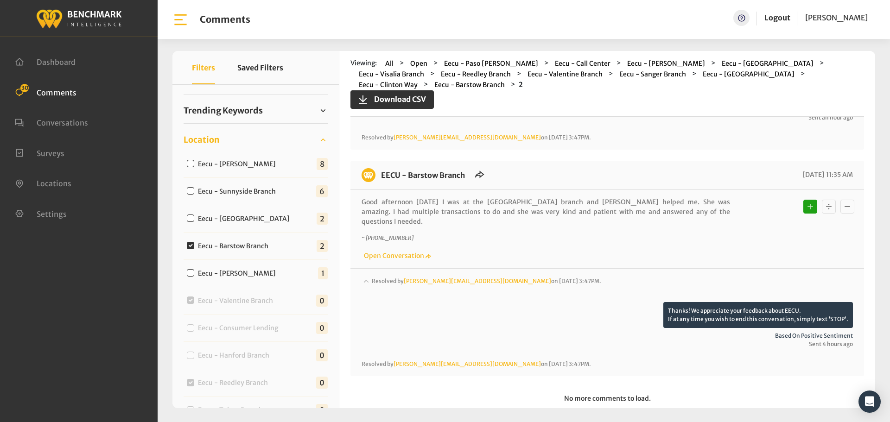
scroll to position [198, 0]
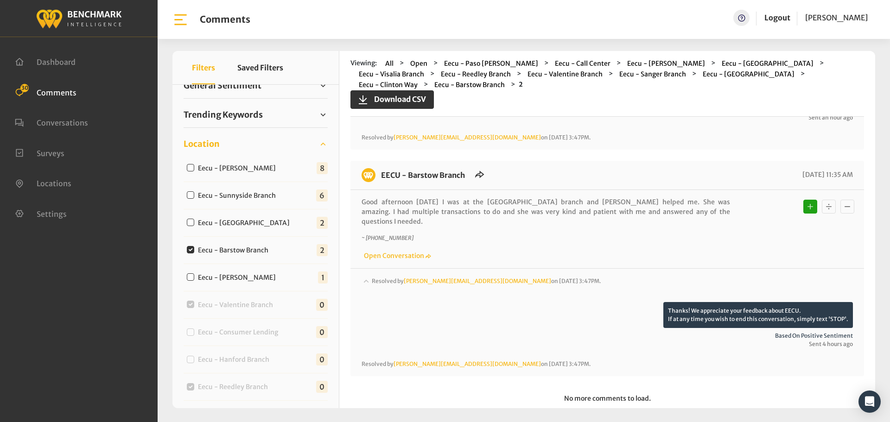
click at [255, 227] on label "Eecu - [GEOGRAPHIC_DATA]" at bounding box center [246, 223] width 102 height 10
click at [194, 226] on input "Eecu - [GEOGRAPHIC_DATA]" at bounding box center [190, 222] width 7 height 7
checkbox input "true"
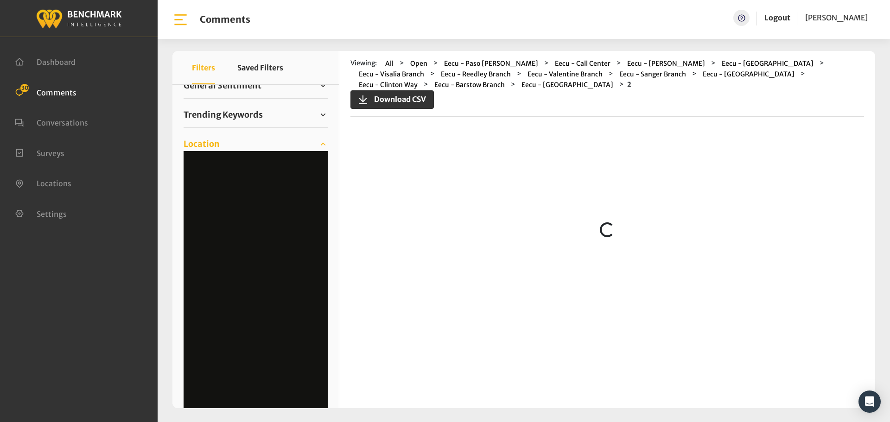
scroll to position [0, 0]
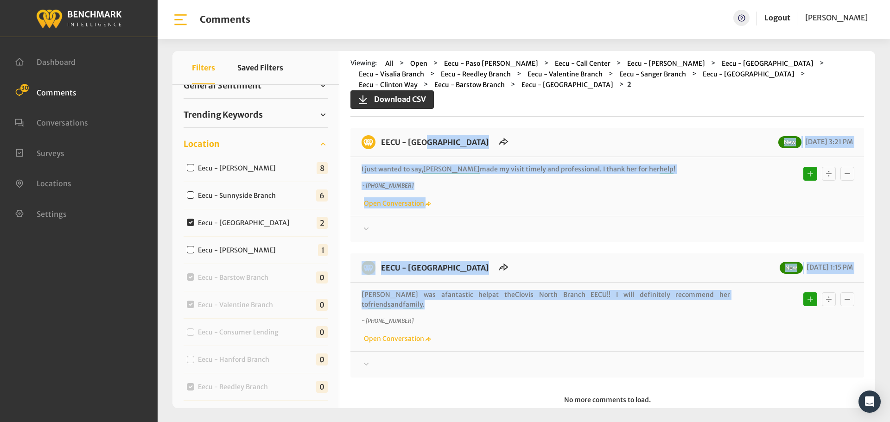
drag, startPoint x: 719, startPoint y: 293, endPoint x: 383, endPoint y: 147, distance: 366.5
click at [383, 147] on div "EECU - [GEOGRAPHIC_DATA] New [DATE] 3:21 PM I just wanted to say, [PERSON_NAME]…" at bounding box center [606, 253] width 513 height 250
click at [676, 228] on div at bounding box center [606, 229] width 491 height 11
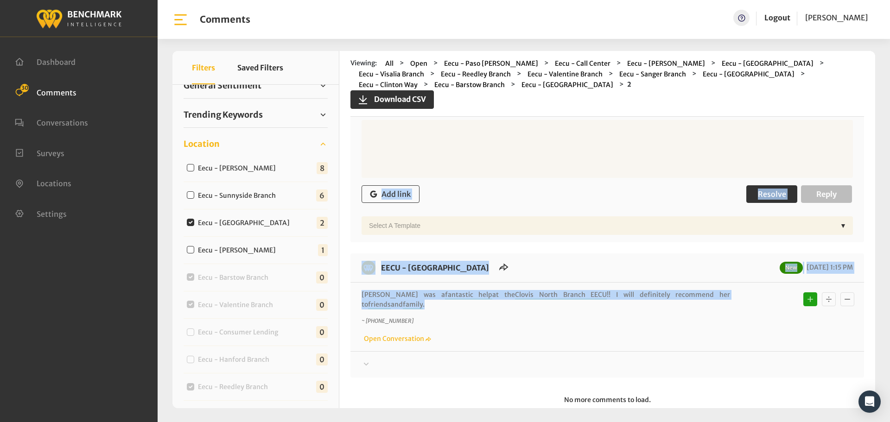
click at [746, 198] on button "Resolve" at bounding box center [771, 194] width 51 height 18
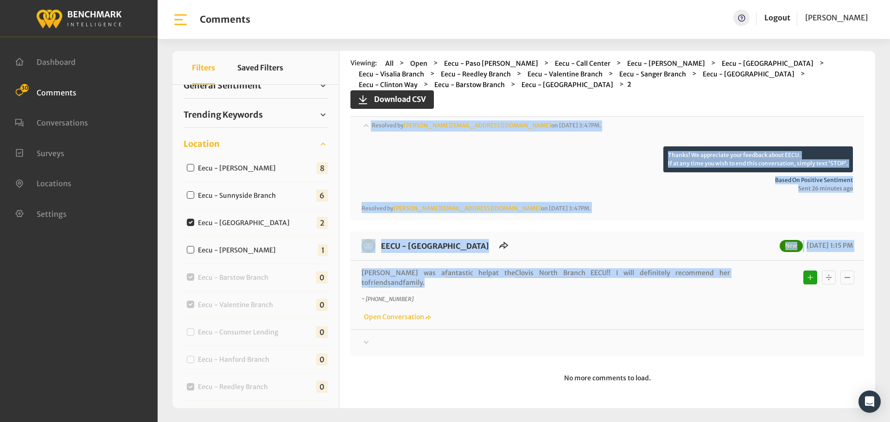
scroll to position [94, 0]
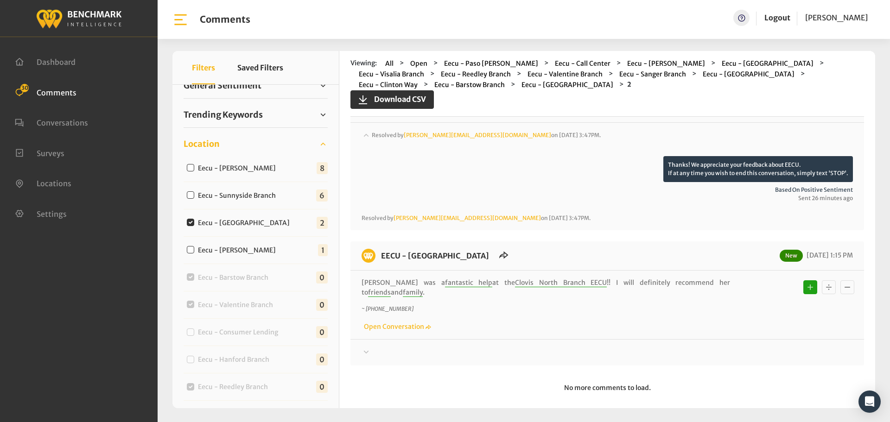
click at [704, 339] on div "Thanks! We appreciate your feedback about EECU. If at any time you wish to end …" at bounding box center [606, 348] width 513 height 19
click at [709, 347] on div at bounding box center [606, 352] width 491 height 11
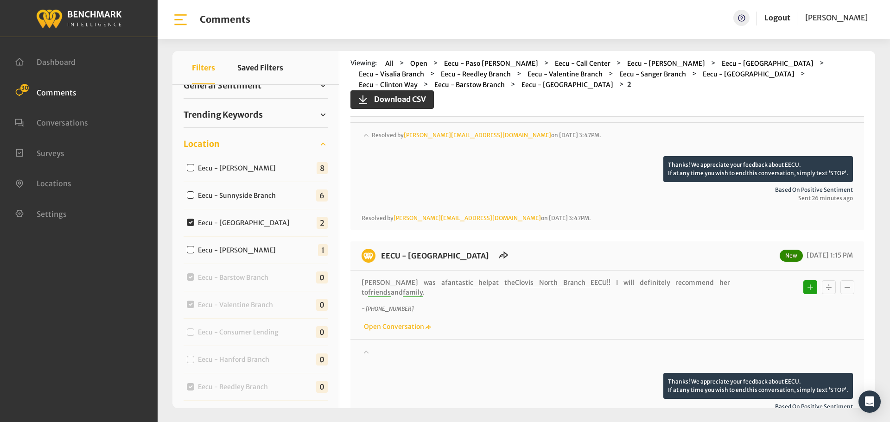
scroll to position [185, 0]
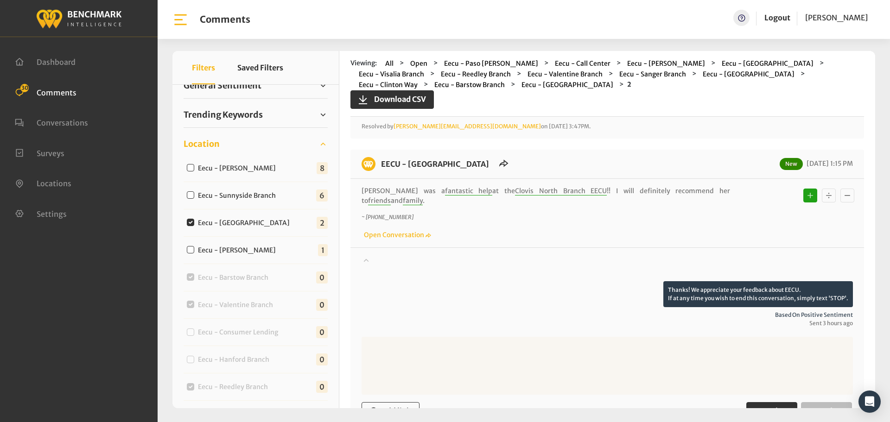
click at [751, 402] on button "Resolve" at bounding box center [771, 411] width 51 height 18
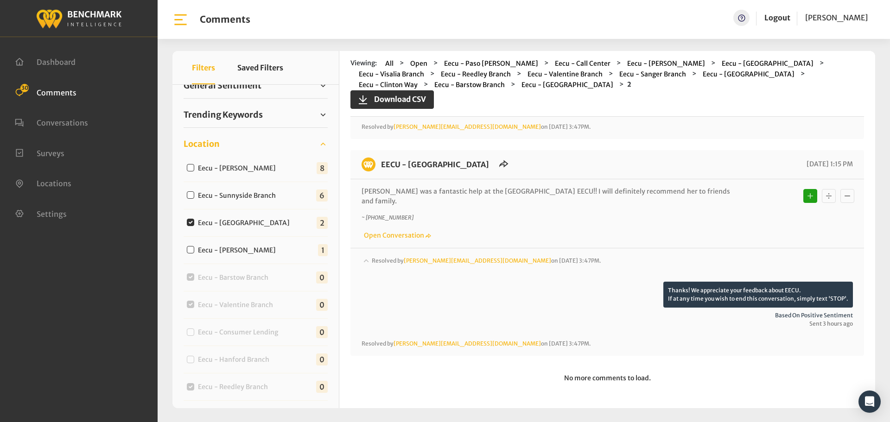
scroll to position [175, 0]
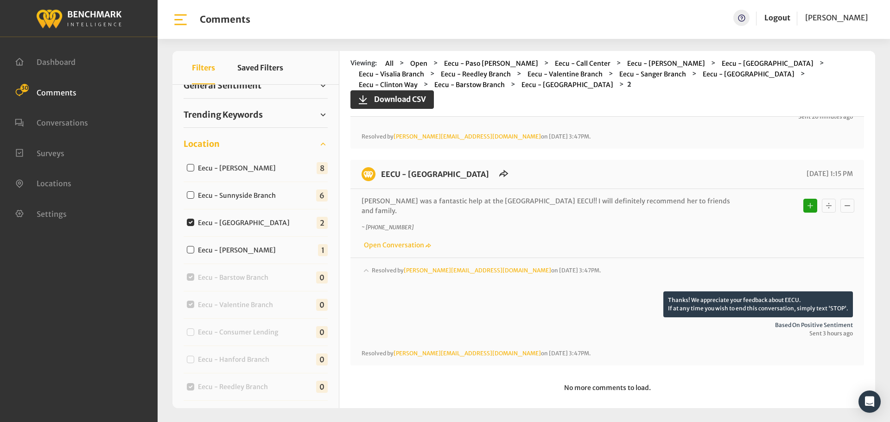
click at [247, 200] on label "Eecu - Sunnyside Branch" at bounding box center [239, 196] width 89 height 10
click at [194, 199] on input "Eecu - Sunnyside Branch" at bounding box center [190, 194] width 7 height 7
checkbox input "true"
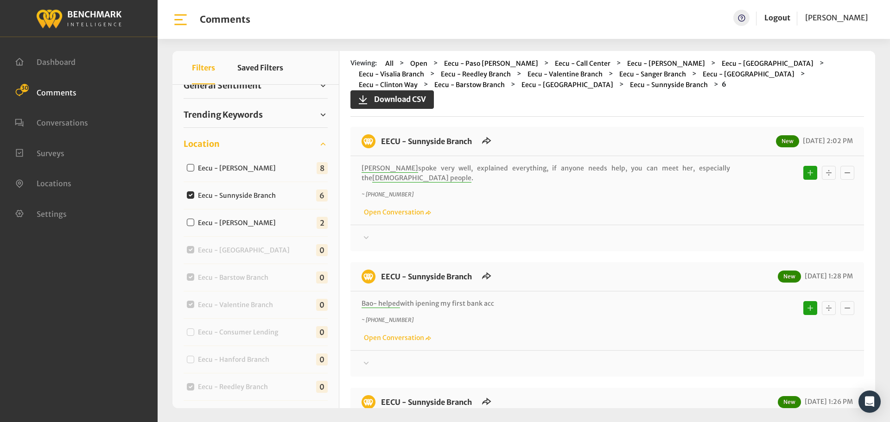
scroll to position [0, 0]
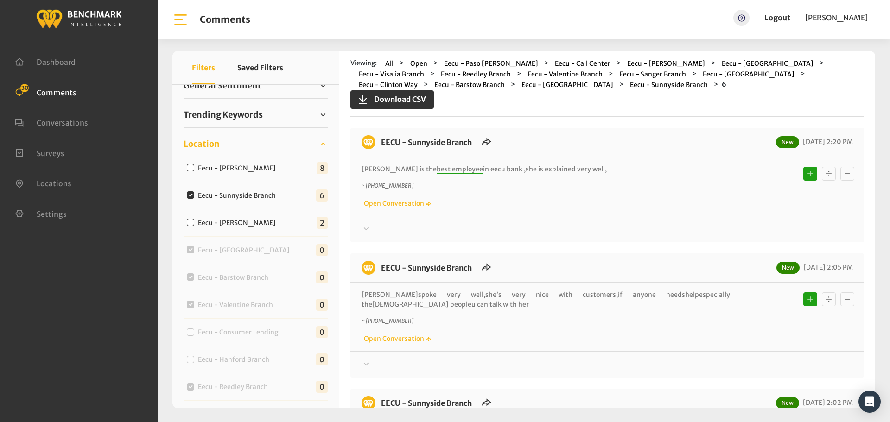
drag, startPoint x: 414, startPoint y: 285, endPoint x: 381, endPoint y: 129, distance: 159.1
click at [744, 227] on div at bounding box center [606, 229] width 491 height 11
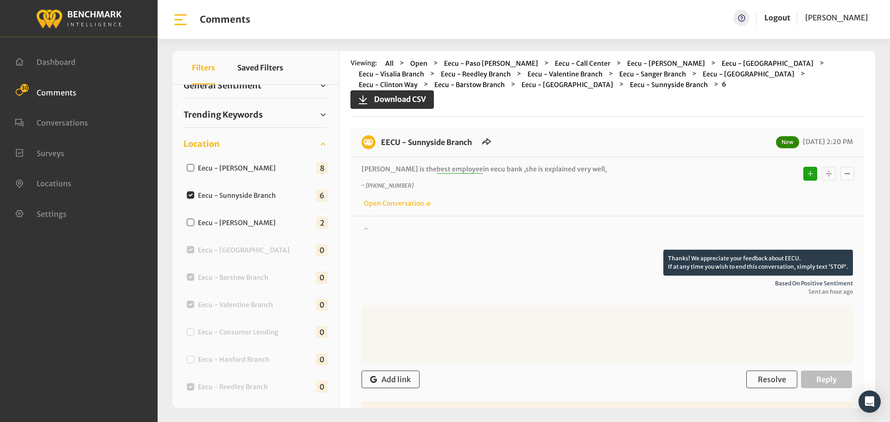
scroll to position [139, 0]
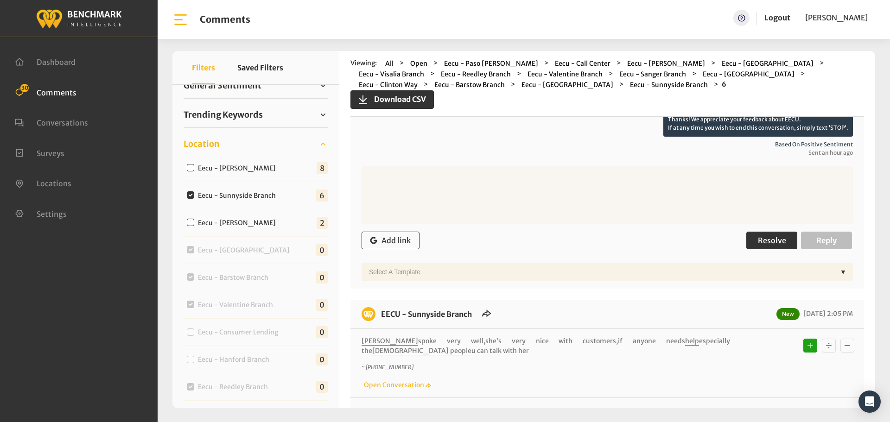
click at [767, 248] on button "Resolve" at bounding box center [771, 241] width 51 height 18
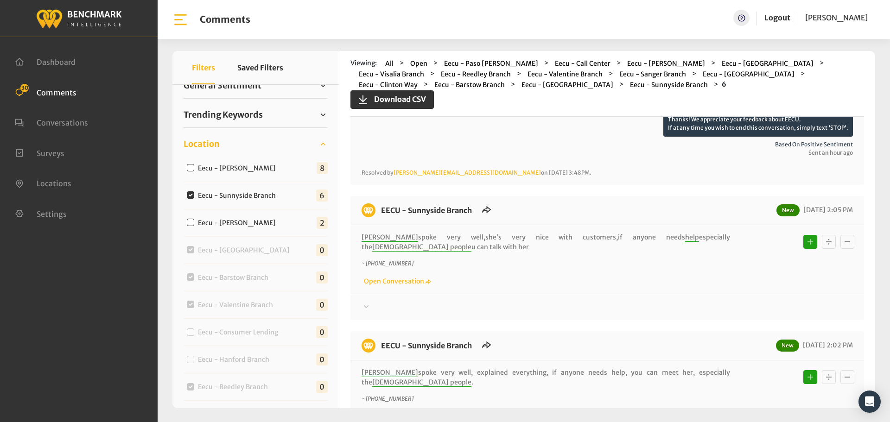
click at [748, 304] on div at bounding box center [606, 307] width 491 height 11
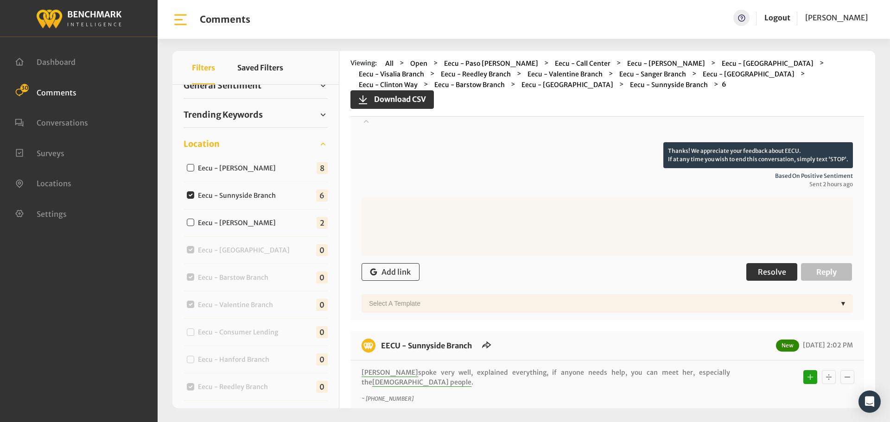
click at [760, 275] on span "Resolve" at bounding box center [772, 271] width 28 height 9
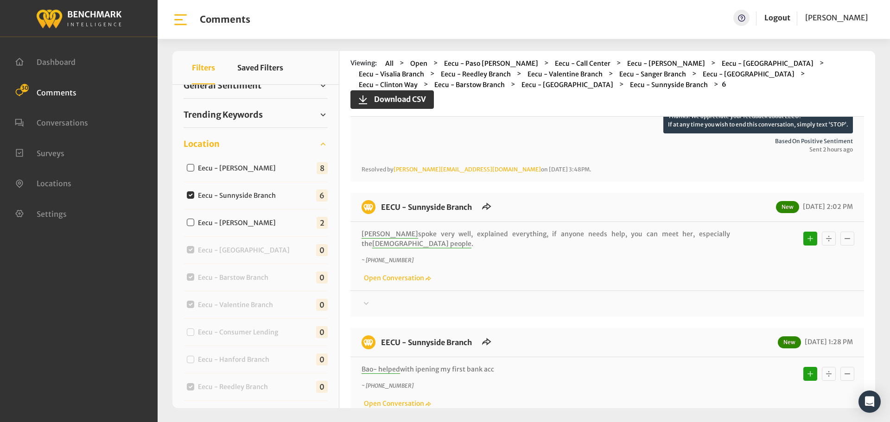
scroll to position [463, 0]
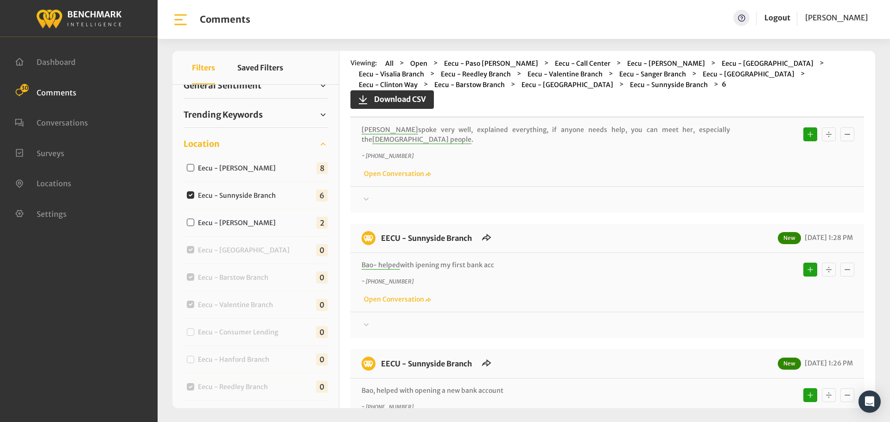
click at [722, 199] on div "EECU - Sunnyside Branch New [DATE] 2:02 PM [PERSON_NAME] spoke very well, expla…" at bounding box center [606, 151] width 513 height 124
click at [725, 194] on div at bounding box center [606, 199] width 491 height 11
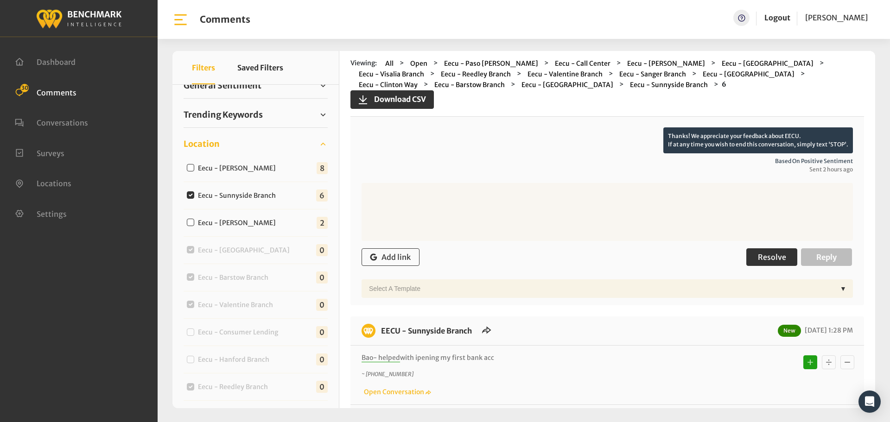
click at [771, 253] on span "Resolve" at bounding box center [772, 257] width 28 height 9
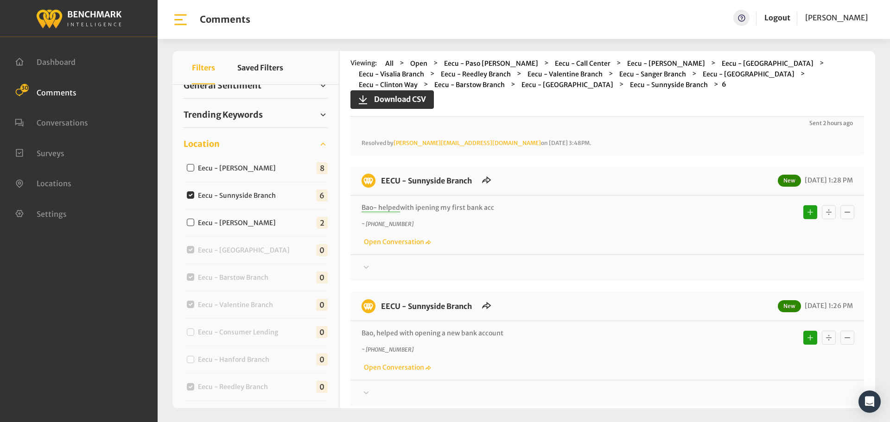
click at [746, 262] on div at bounding box center [606, 267] width 491 height 11
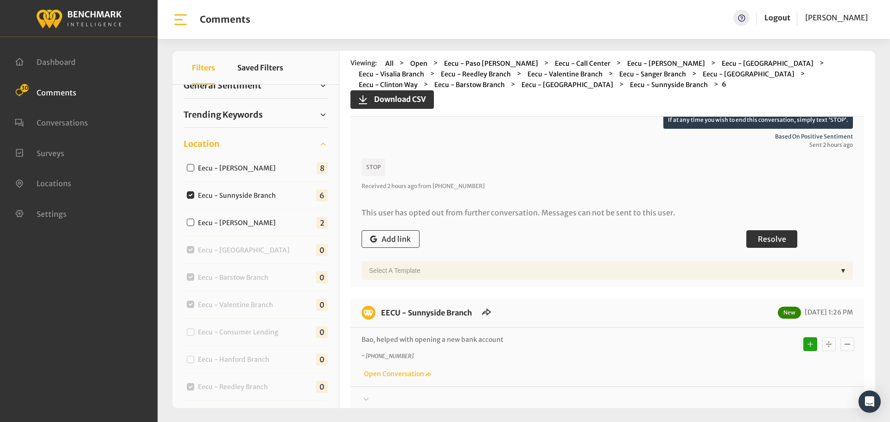
click at [760, 236] on button "Resolve" at bounding box center [771, 239] width 51 height 18
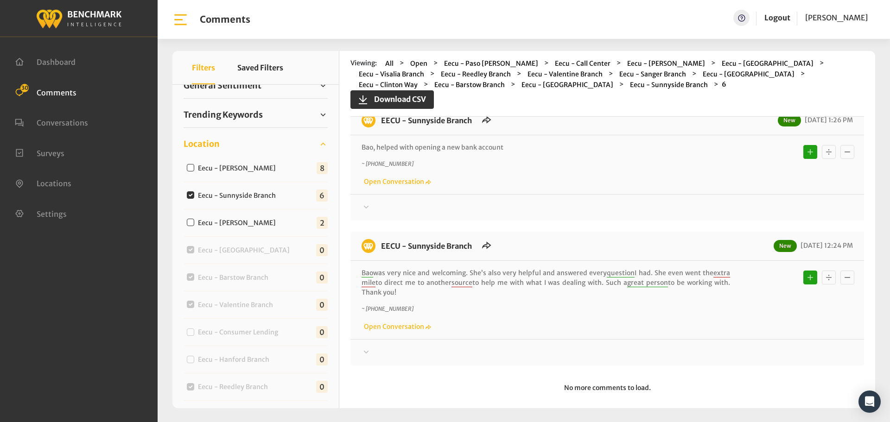
click at [743, 202] on div at bounding box center [606, 207] width 491 height 11
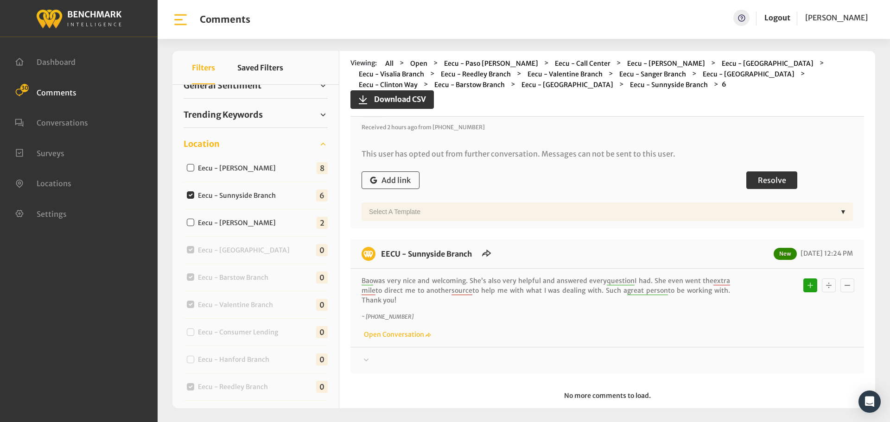
click at [759, 176] on span "Resolve" at bounding box center [772, 180] width 28 height 9
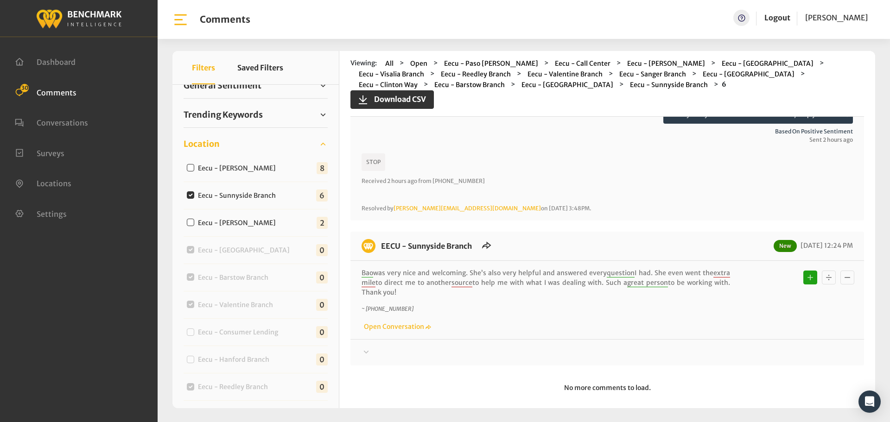
click at [755, 347] on div at bounding box center [606, 352] width 491 height 11
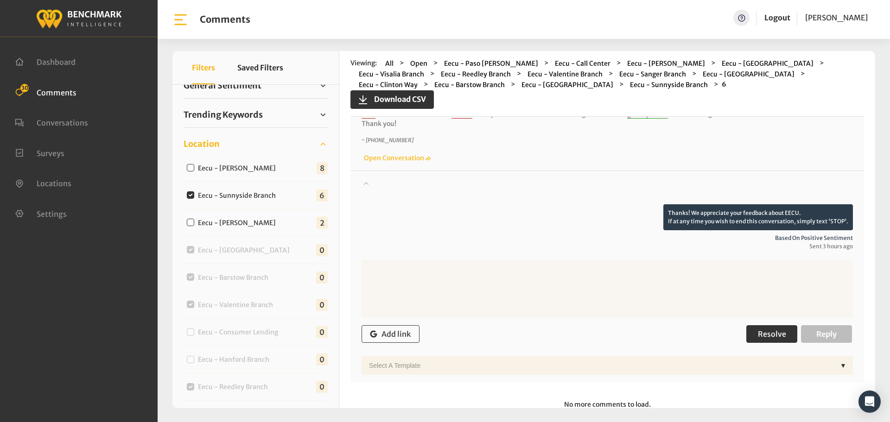
click at [770, 325] on button "Resolve" at bounding box center [771, 334] width 51 height 18
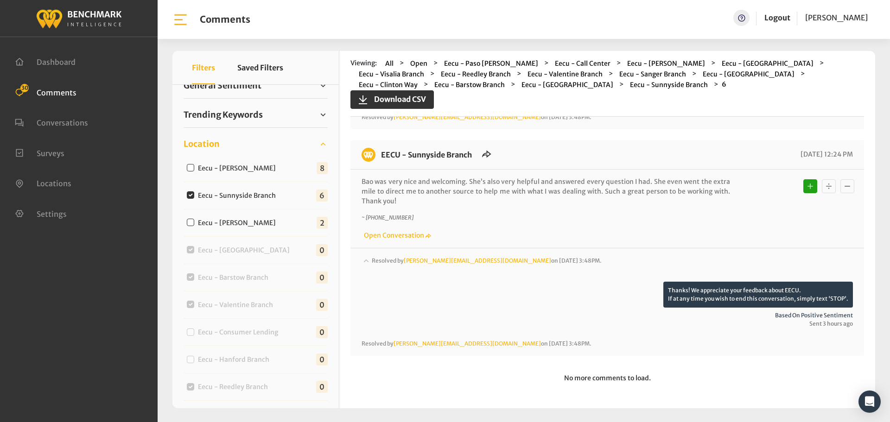
scroll to position [1130, 0]
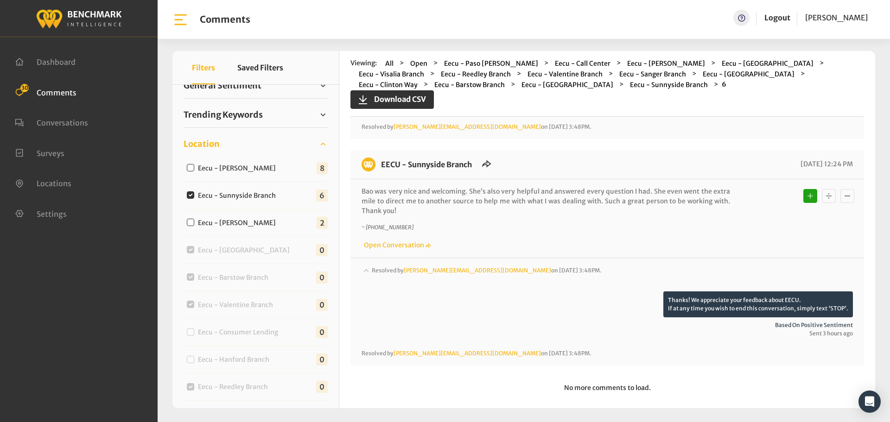
click at [257, 165] on label "Eecu - [PERSON_NAME]" at bounding box center [239, 169] width 89 height 10
click at [194, 165] on input "Eecu - [PERSON_NAME]" at bounding box center [190, 167] width 7 height 7
checkbox input "true"
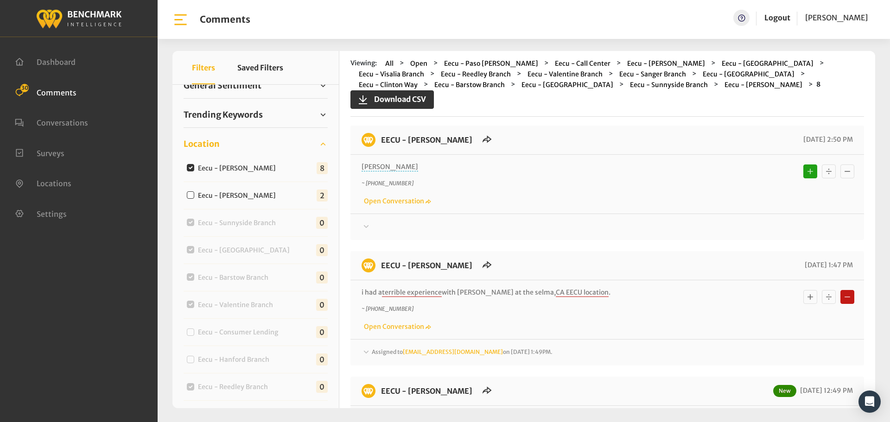
scroll to position [139, 0]
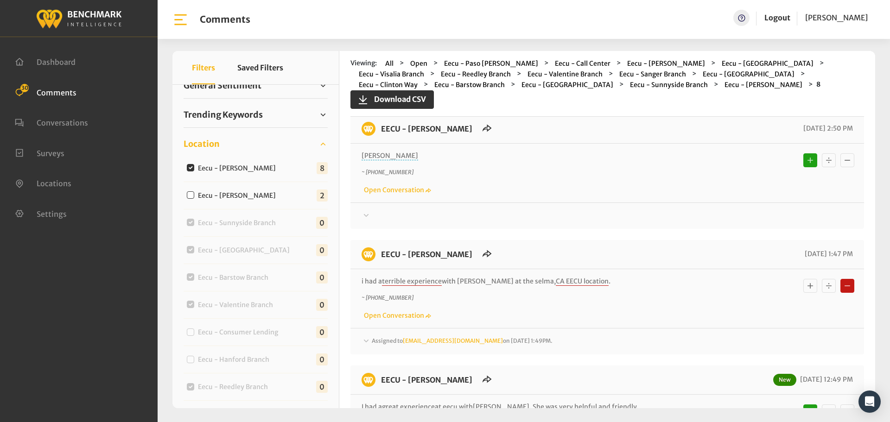
click at [588, 226] on div "EECU - [PERSON_NAME] [DATE] 2:50 PM Liz ~ [PHONE_NUMBER] Open Conversation" at bounding box center [606, 171] width 513 height 114
click at [591, 218] on div at bounding box center [606, 215] width 491 height 11
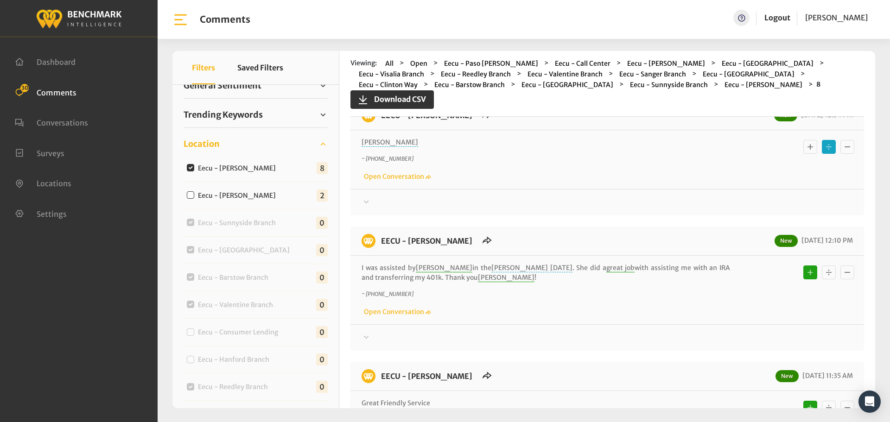
scroll to position [788, 0]
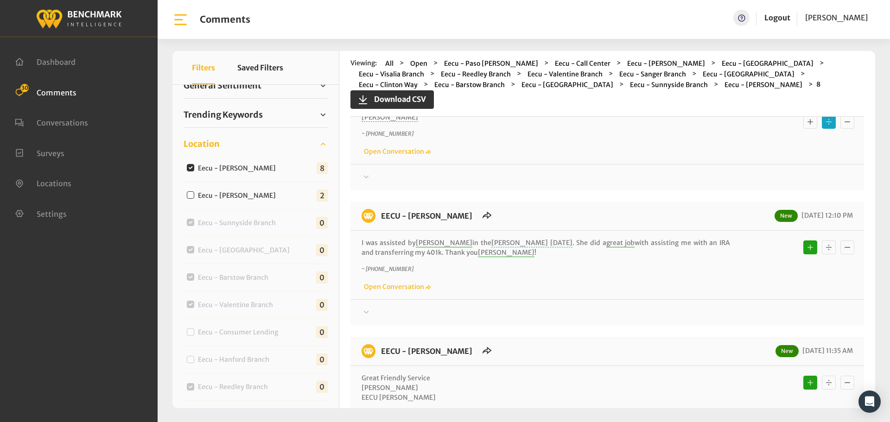
click at [589, 182] on div at bounding box center [606, 177] width 491 height 11
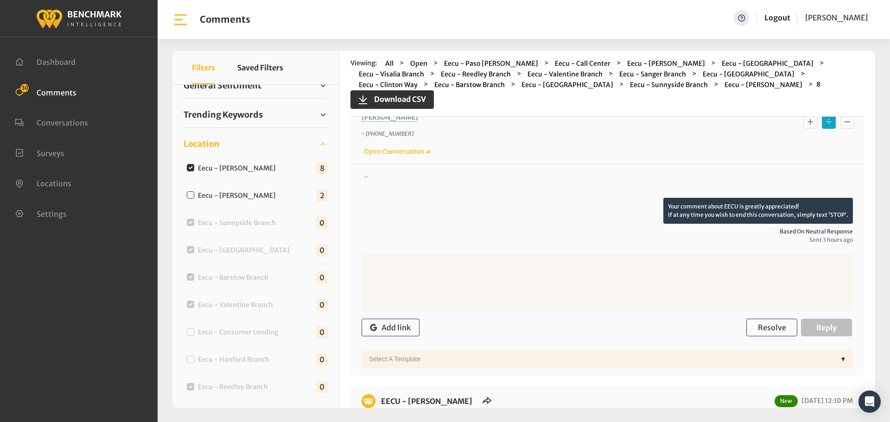
click at [589, 182] on div at bounding box center [606, 185] width 491 height 26
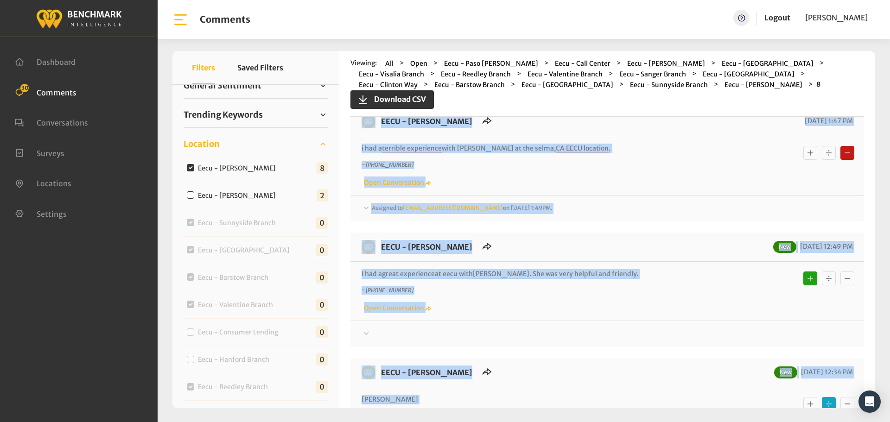
scroll to position [0, 0]
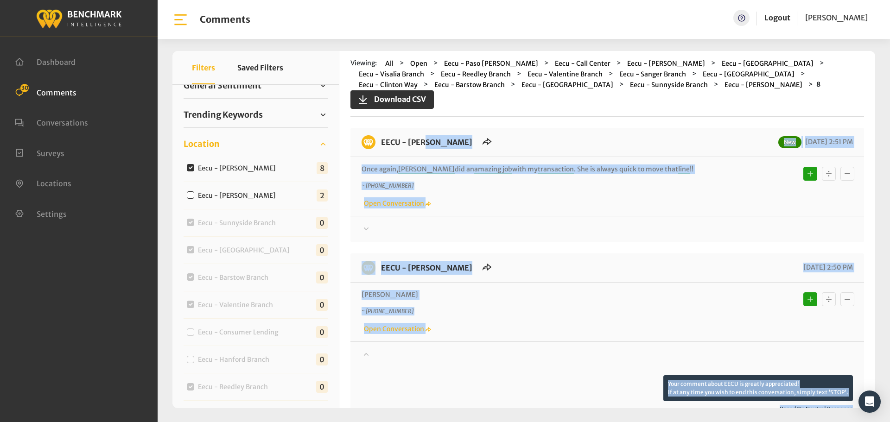
drag, startPoint x: 633, startPoint y: 286, endPoint x: 378, endPoint y: 141, distance: 294.0
click at [713, 229] on div at bounding box center [606, 229] width 491 height 11
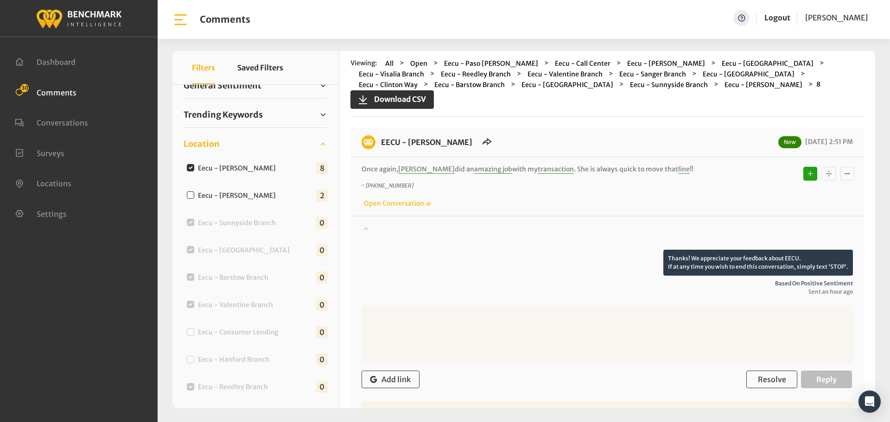
scroll to position [93, 0]
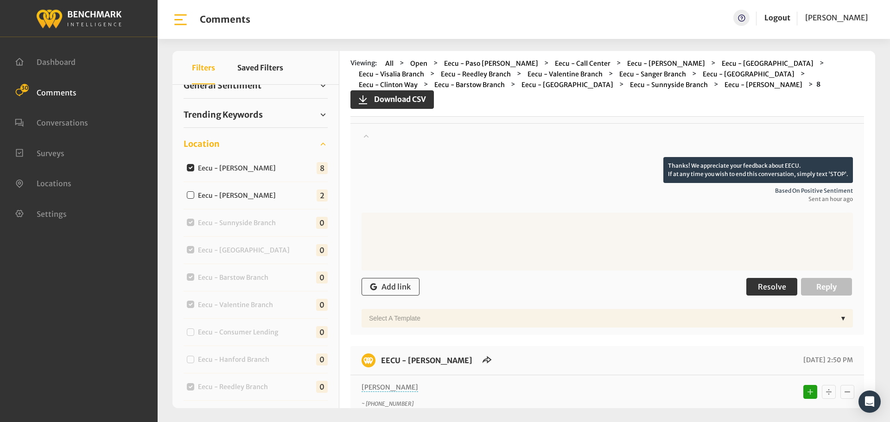
click at [763, 294] on button "Resolve" at bounding box center [771, 287] width 51 height 18
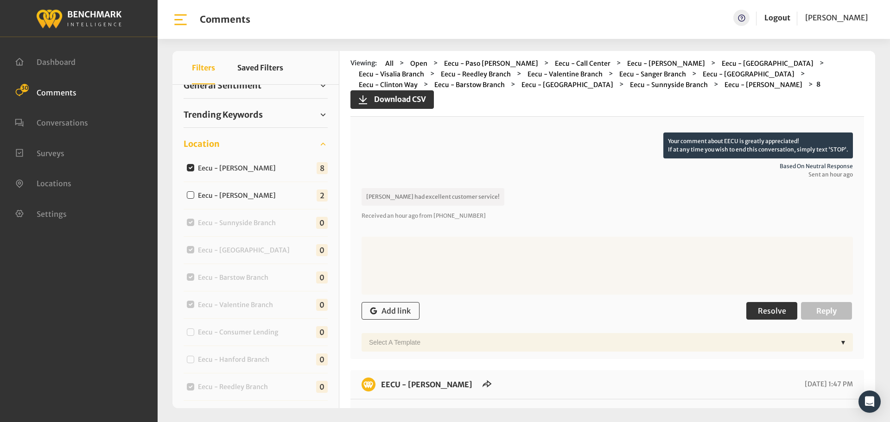
click at [759, 309] on span "Resolve" at bounding box center [772, 310] width 28 height 9
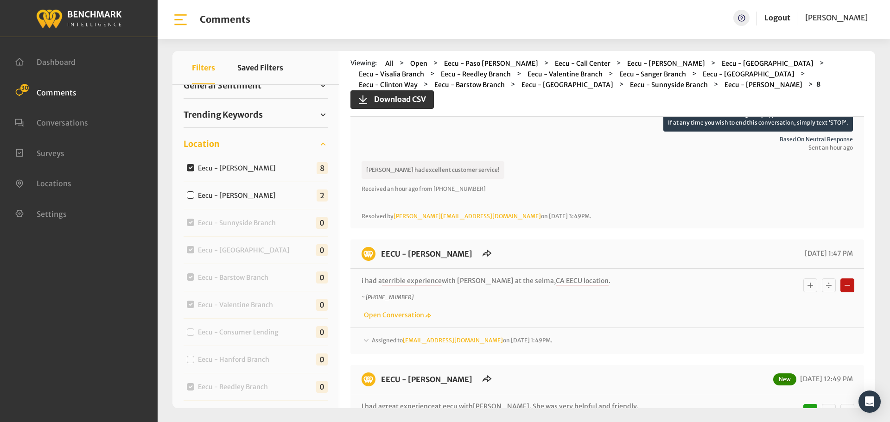
scroll to position [417, 0]
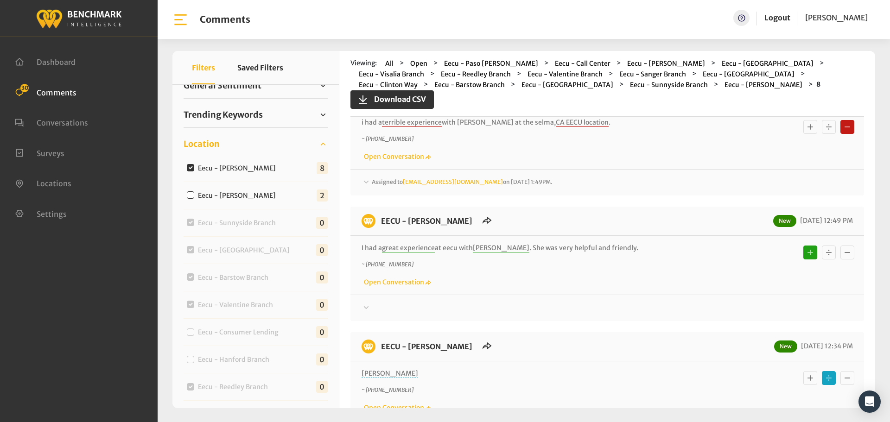
drag, startPoint x: 766, startPoint y: 310, endPoint x: 769, endPoint y: 306, distance: 5.2
click at [766, 310] on div at bounding box center [606, 308] width 491 height 11
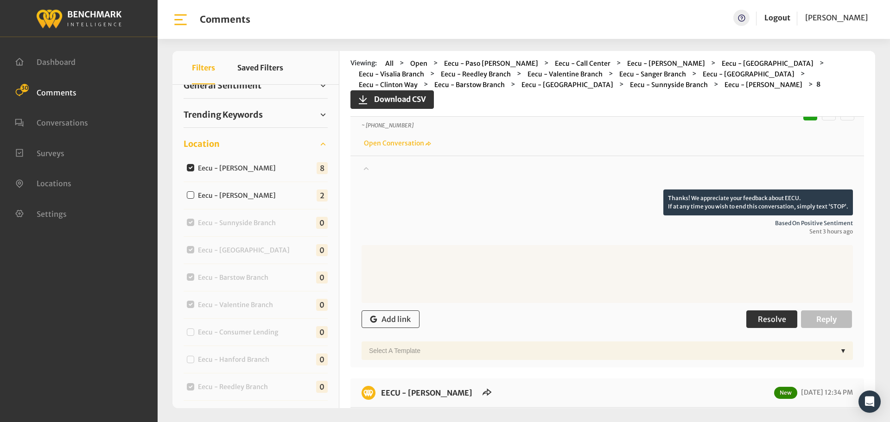
click at [774, 316] on span "Resolve" at bounding box center [772, 319] width 28 height 9
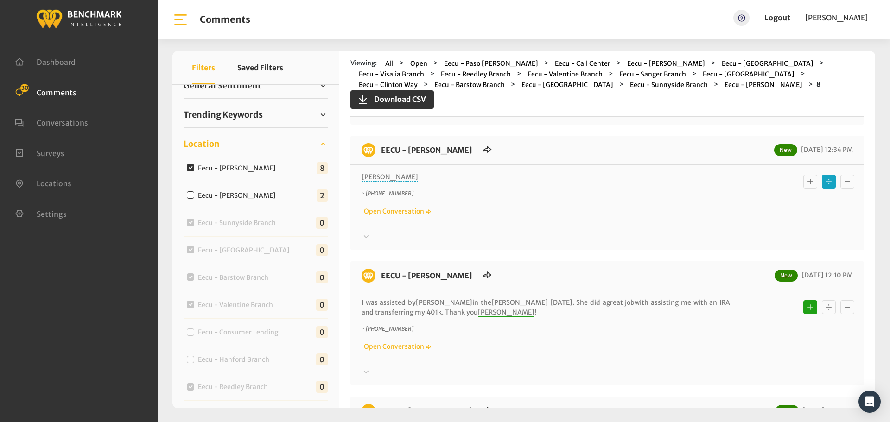
click at [760, 236] on div at bounding box center [606, 237] width 491 height 11
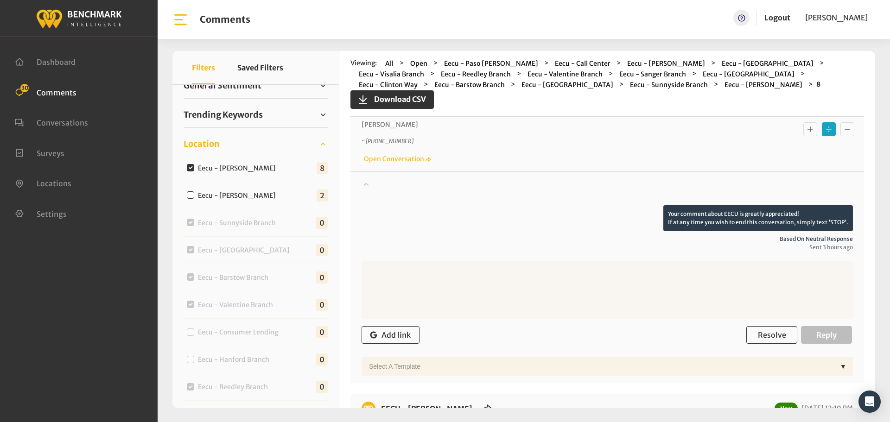
scroll to position [927, 0]
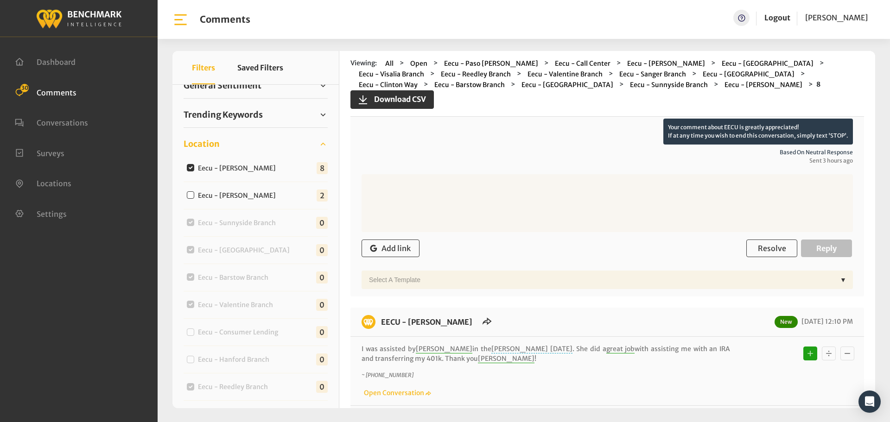
click at [767, 226] on textarea at bounding box center [606, 203] width 491 height 58
click at [764, 241] on button "Resolve" at bounding box center [771, 249] width 51 height 18
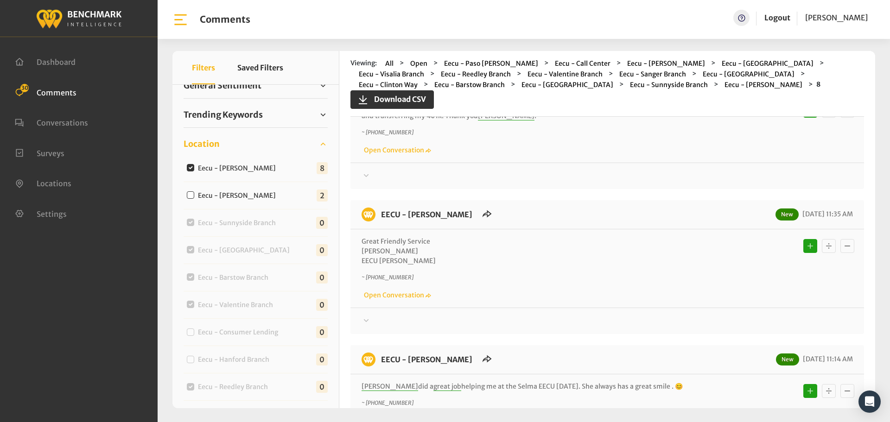
click at [748, 174] on div at bounding box center [606, 176] width 491 height 11
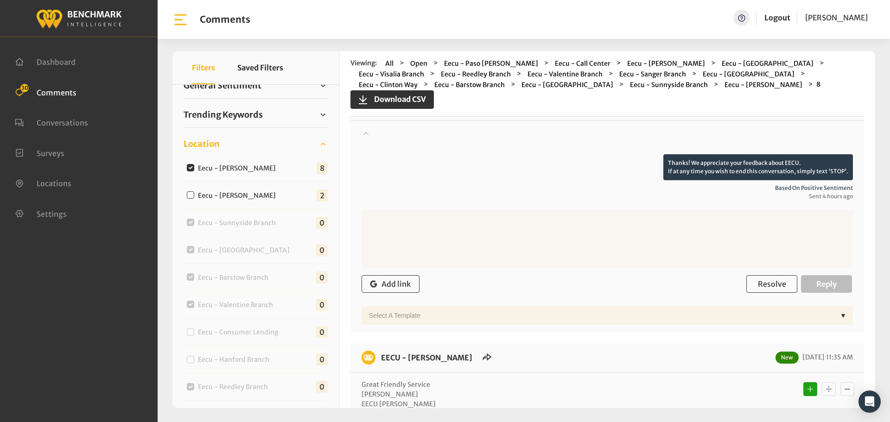
scroll to position [1158, 0]
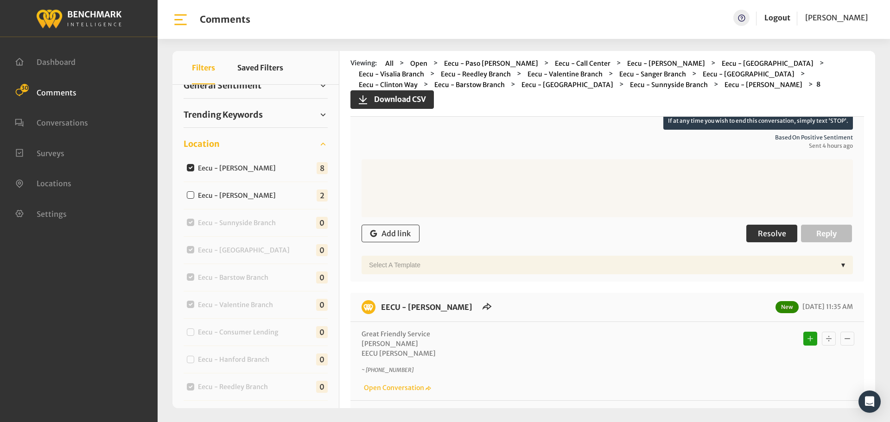
click at [762, 232] on span "Resolve" at bounding box center [772, 233] width 28 height 9
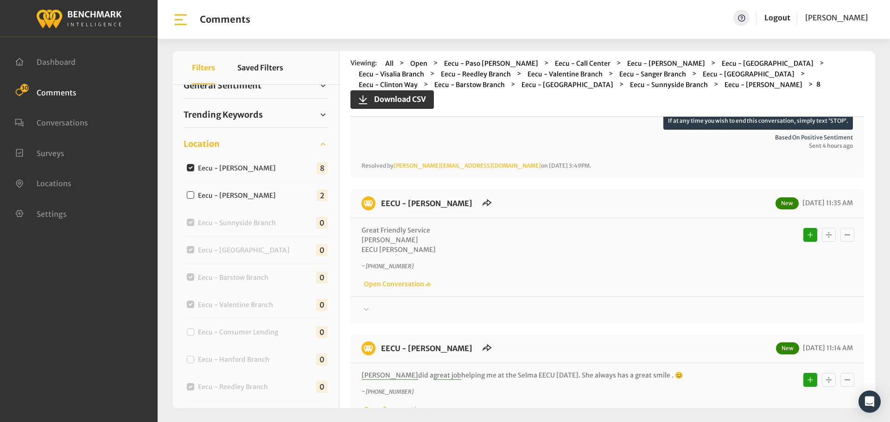
click at [751, 304] on div at bounding box center [606, 309] width 491 height 11
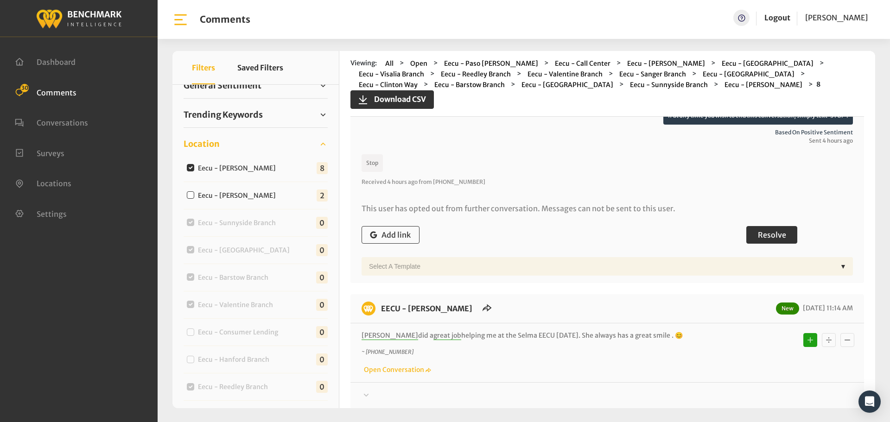
click at [753, 236] on button "Resolve" at bounding box center [771, 235] width 51 height 18
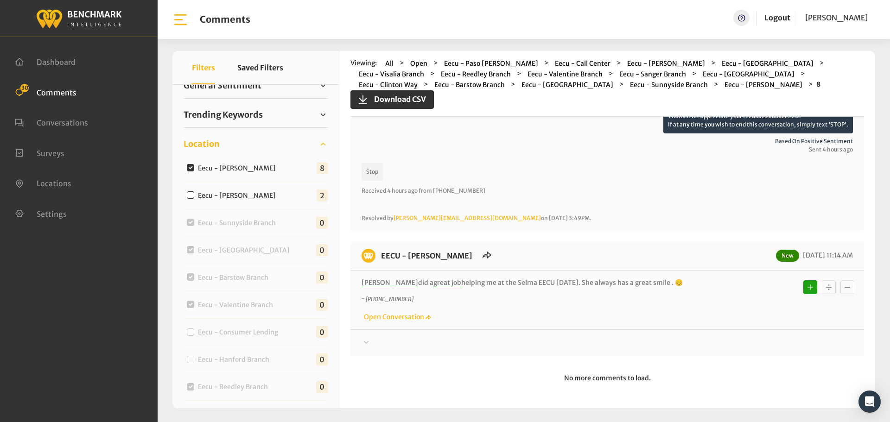
click at [736, 348] on div at bounding box center [606, 342] width 491 height 11
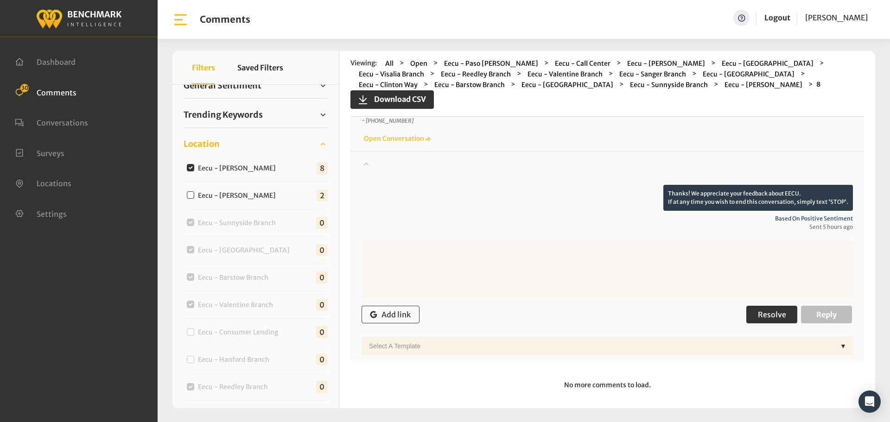
click at [751, 323] on button "Resolve" at bounding box center [771, 315] width 51 height 18
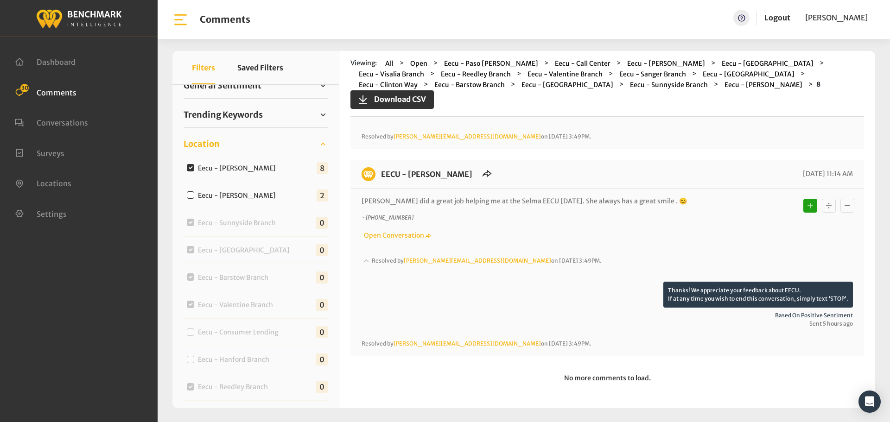
click at [236, 168] on label "Eecu - [PERSON_NAME]" at bounding box center [239, 169] width 89 height 10
click at [194, 168] on input "Eecu - [PERSON_NAME]" at bounding box center [190, 167] width 7 height 7
checkbox input "false"
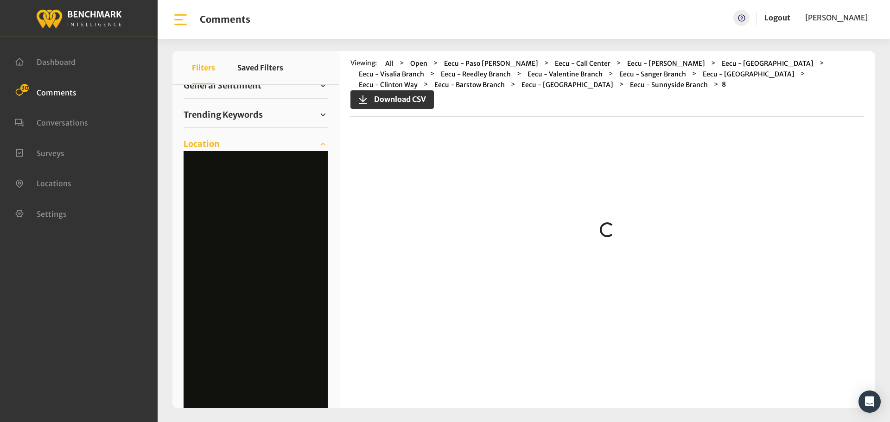
scroll to position [0, 0]
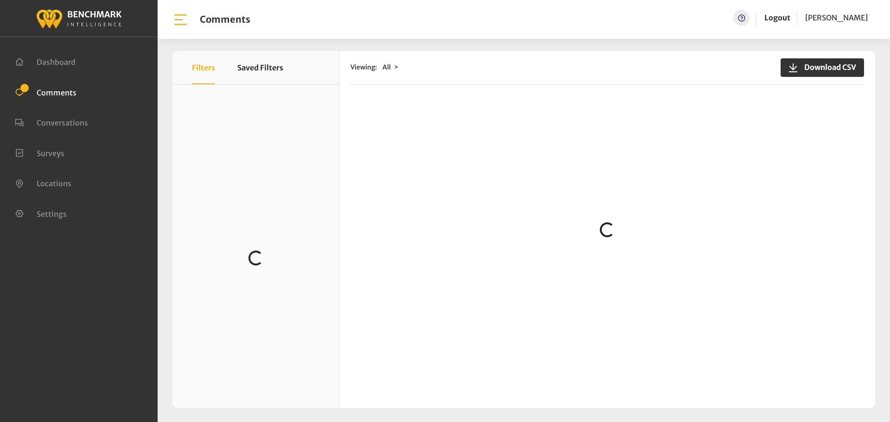
click at [378, 95] on div "Viewing: All Download CSV Loading..." at bounding box center [607, 229] width 536 height 357
